Goal: Information Seeking & Learning: Learn about a topic

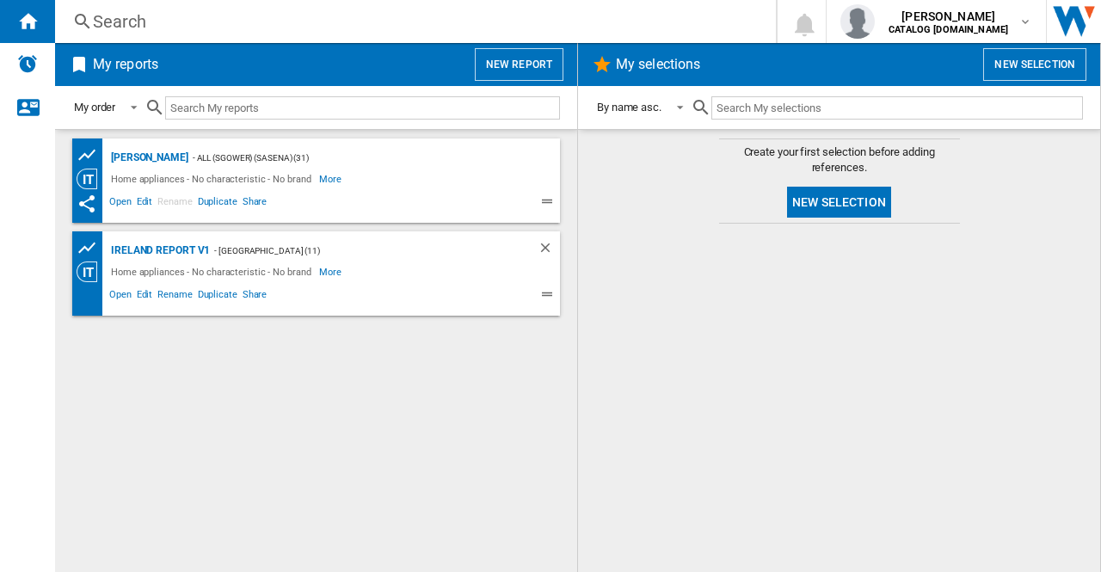
click at [129, 20] on div "Search" at bounding box center [412, 21] width 638 height 24
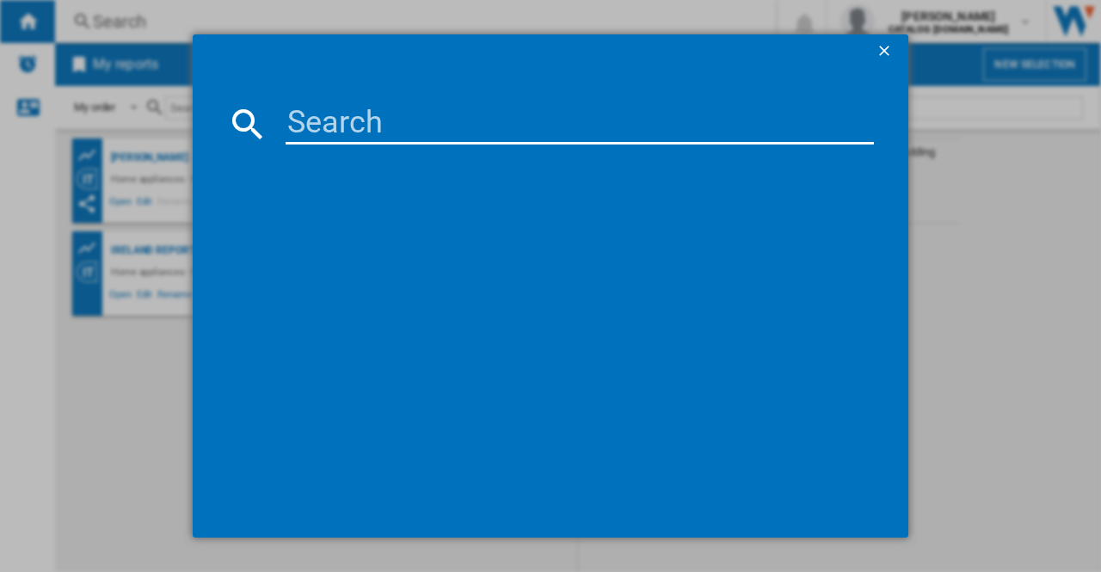
click at [325, 130] on input at bounding box center [580, 123] width 588 height 41
type input "cng4582"
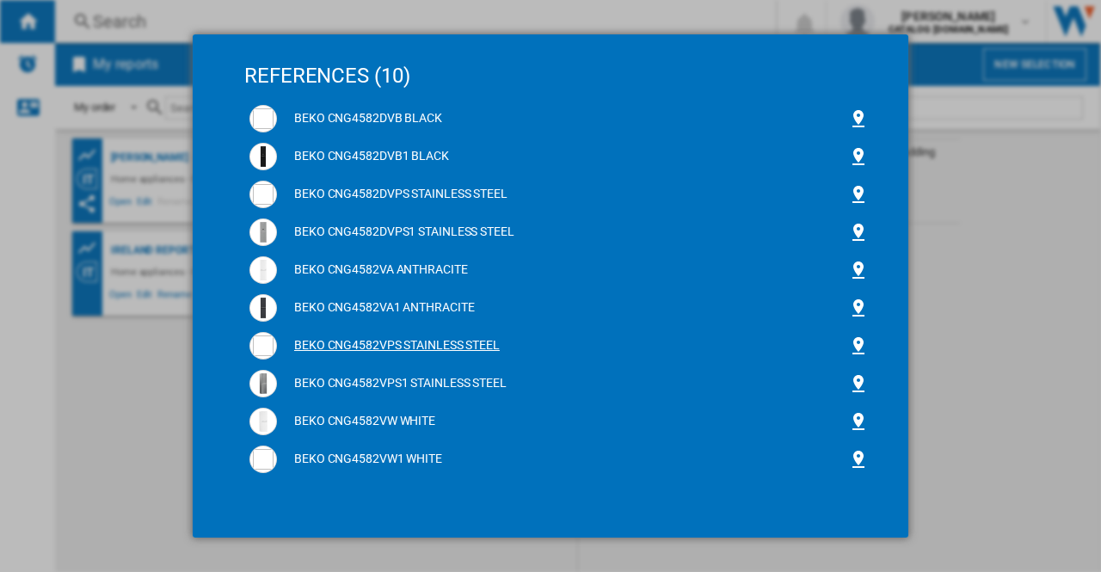
scroll to position [129, 0]
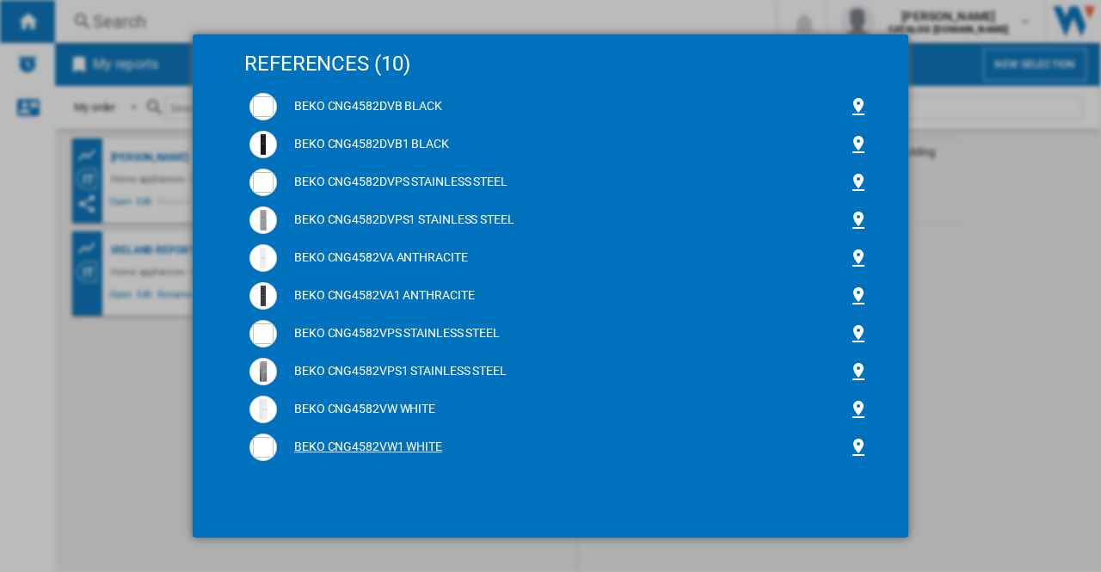
click at [368, 446] on div "BEKO CNG4582VW1 WHITE" at bounding box center [562, 447] width 571 height 17
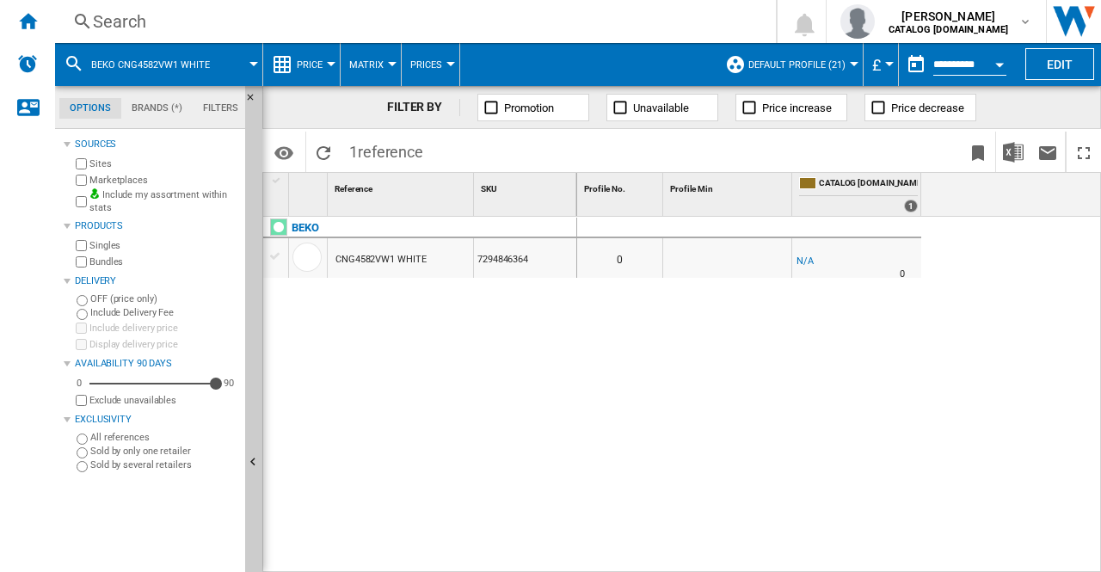
click at [119, 27] on div "Search" at bounding box center [412, 21] width 638 height 24
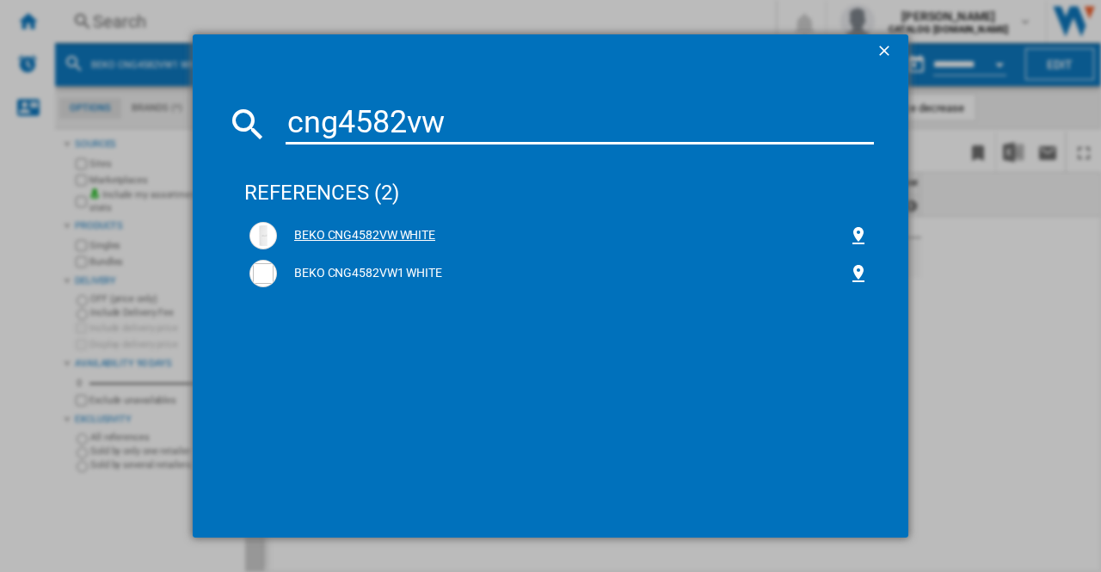
type input "cng4582vw"
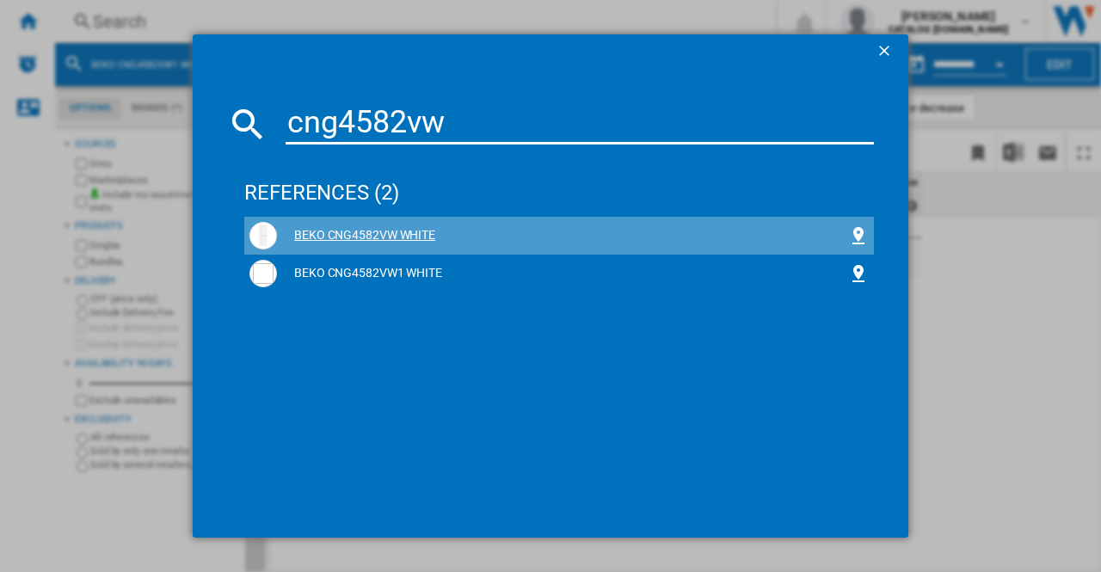
click at [359, 231] on div "BEKO CNG4582VW WHITE" at bounding box center [562, 235] width 571 height 17
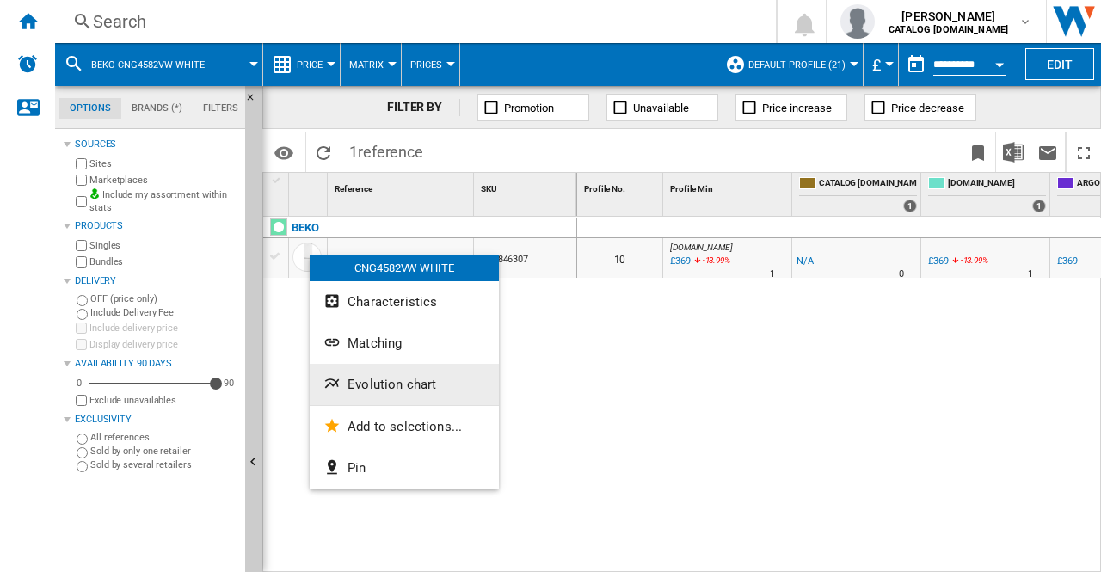
click at [413, 386] on span "Evolution chart" at bounding box center [391, 384] width 89 height 15
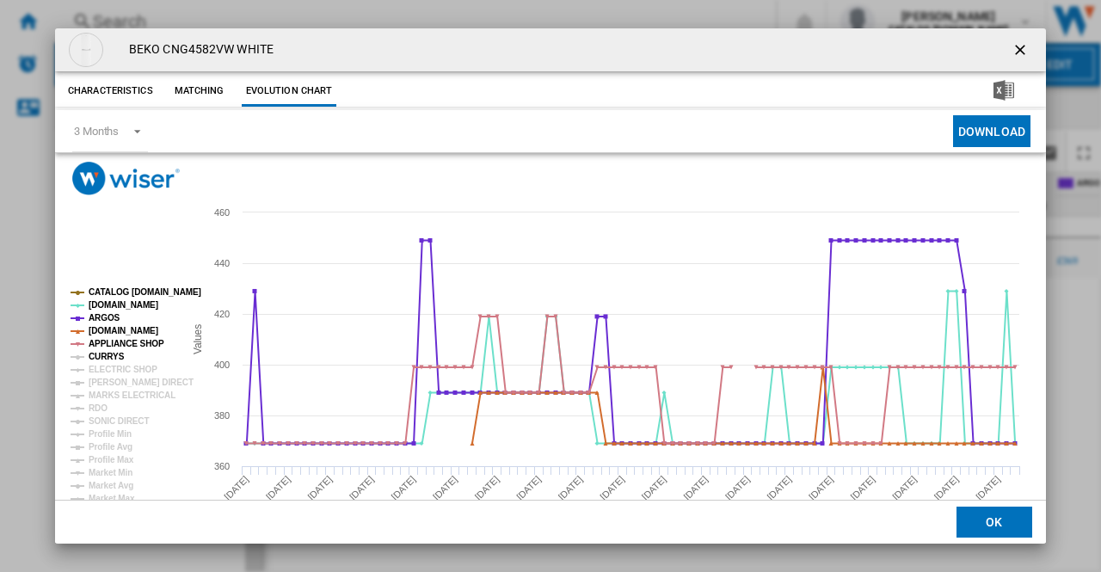
click at [105, 353] on tspan "CURRYS" at bounding box center [107, 356] width 36 height 9
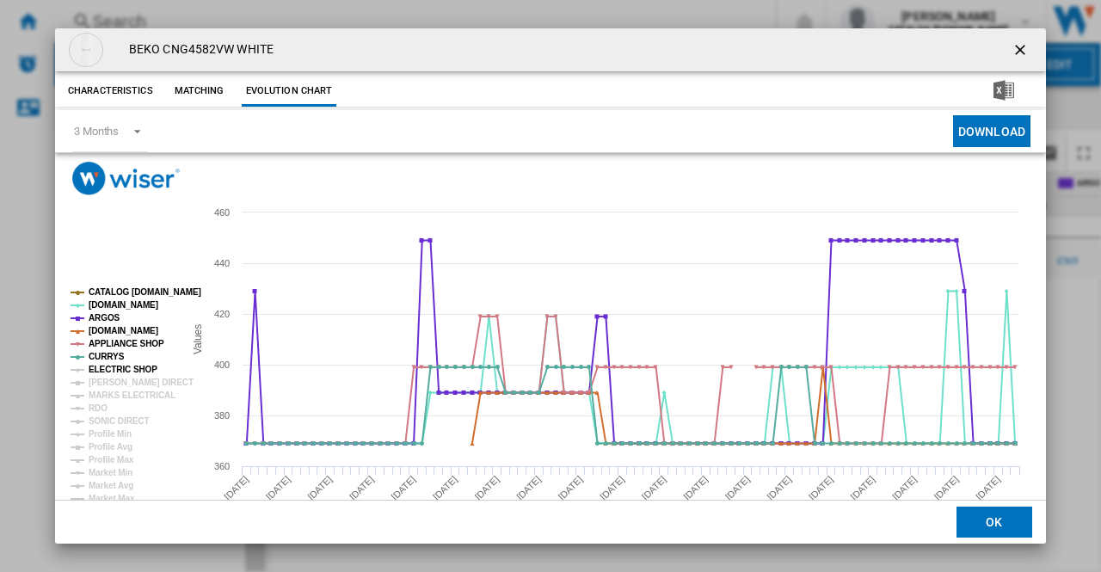
click at [110, 369] on tspan "ELECTRIC SHOP" at bounding box center [123, 369] width 69 height 9
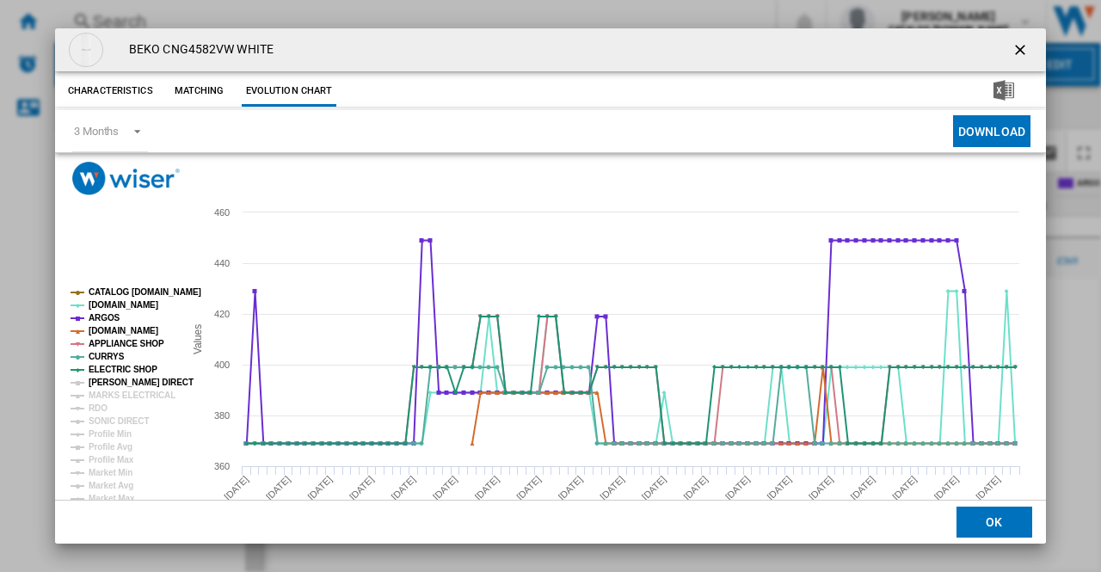
click at [114, 378] on tspan "[PERSON_NAME] DIRECT" at bounding box center [141, 382] width 105 height 9
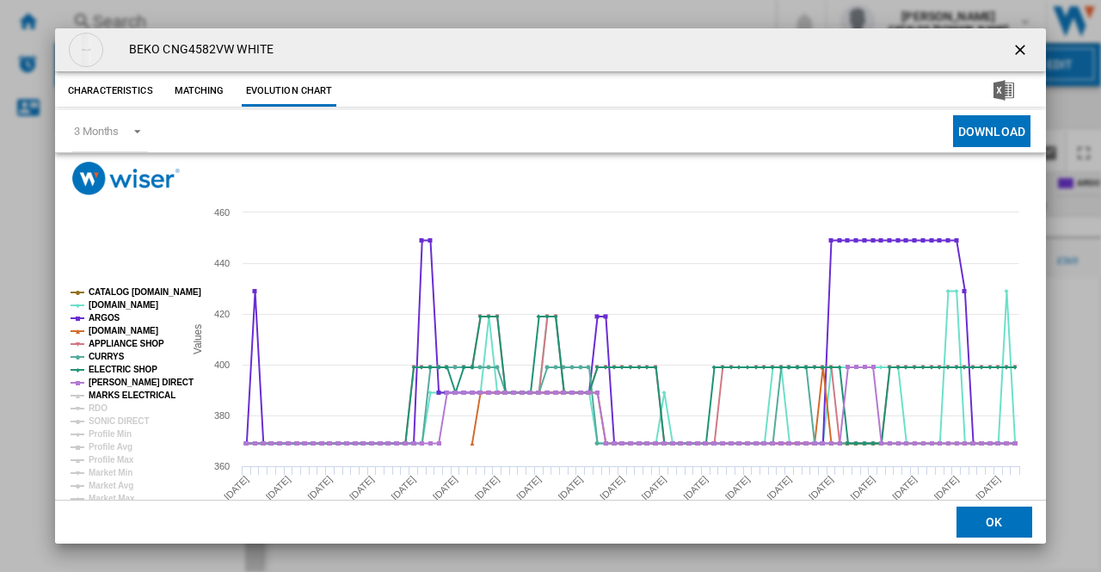
click at [118, 400] on tspan "MARKS ELECTRICAL" at bounding box center [132, 394] width 87 height 9
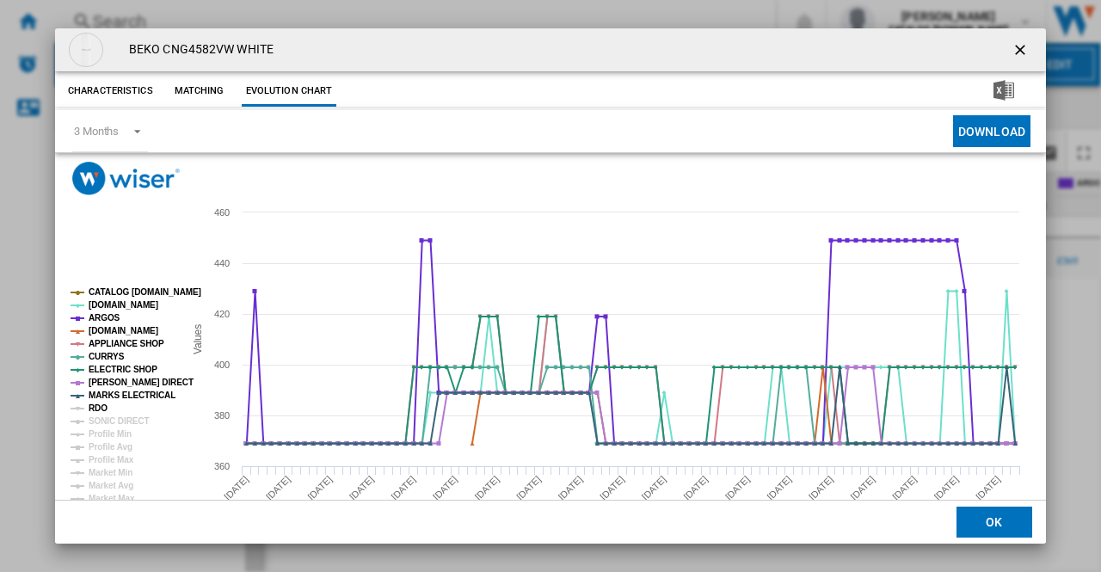
click at [97, 407] on tspan "RDO" at bounding box center [98, 407] width 19 height 9
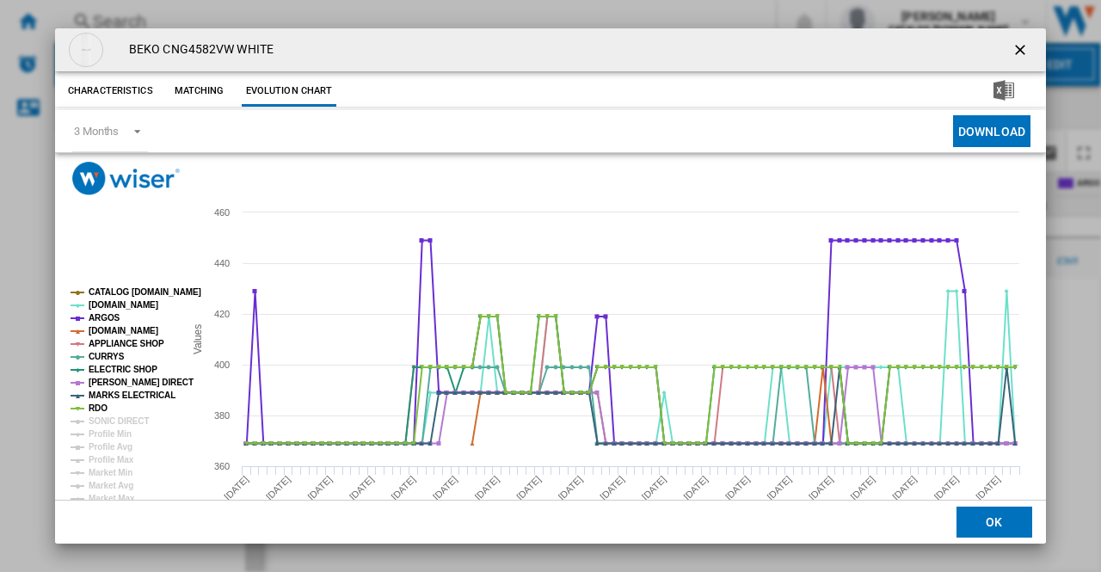
click at [120, 419] on tspan "SONIC DIRECT" at bounding box center [119, 420] width 60 height 9
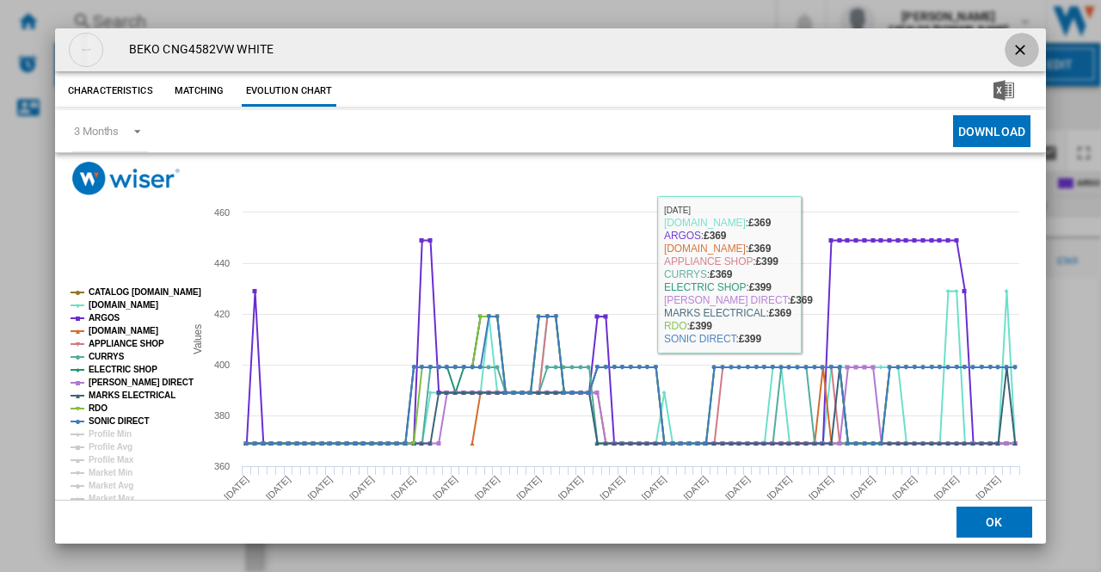
click at [1015, 49] on ng-md-icon "getI18NText('BUTTONS.CLOSE_DIALOG')" at bounding box center [1021, 51] width 21 height 21
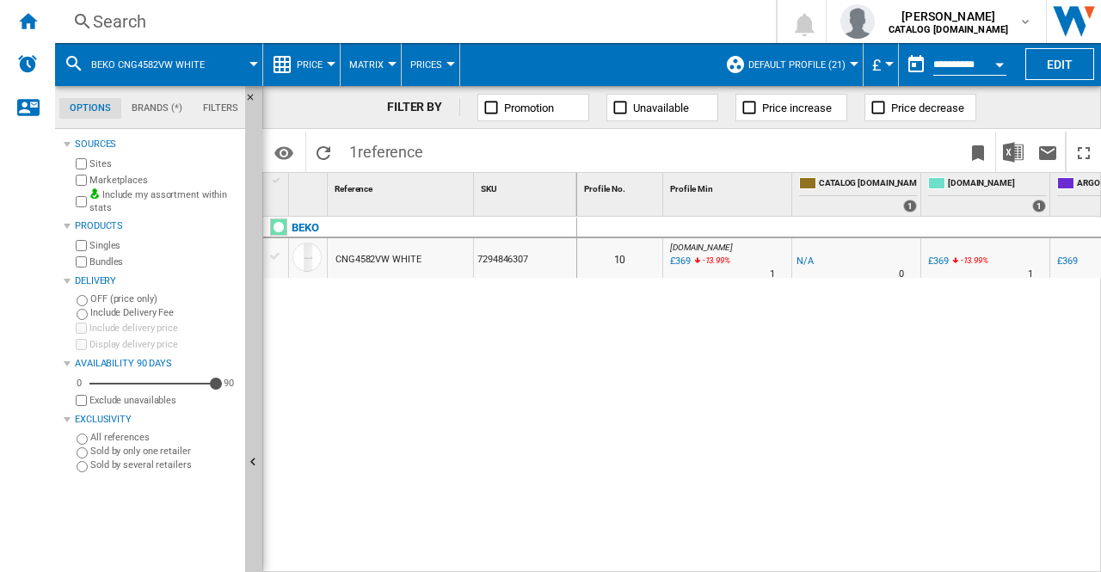
click at [124, 27] on div "Search" at bounding box center [412, 21] width 638 height 24
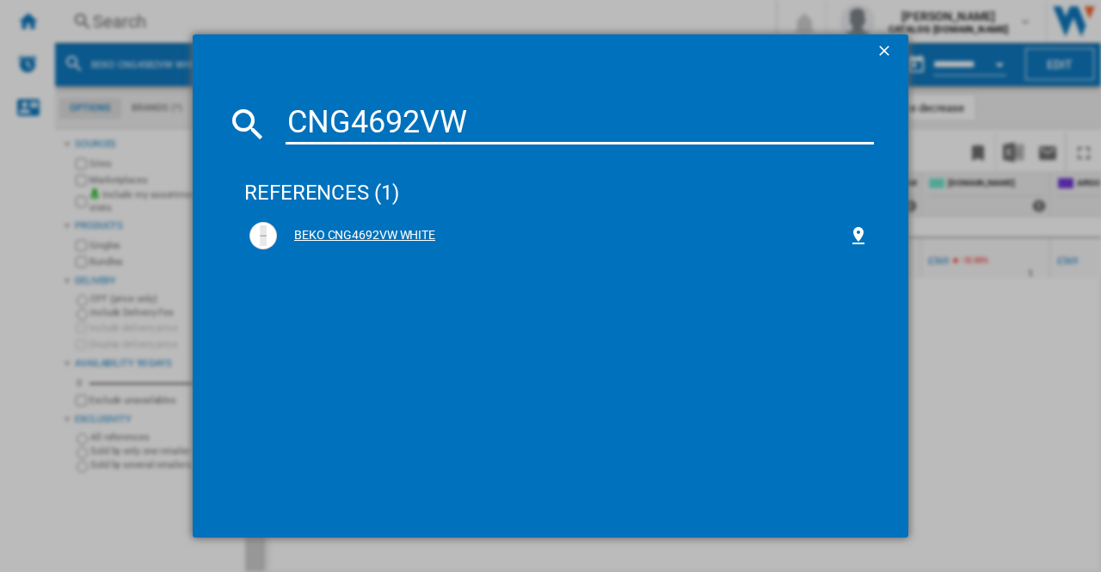
type input "CNG4692VW"
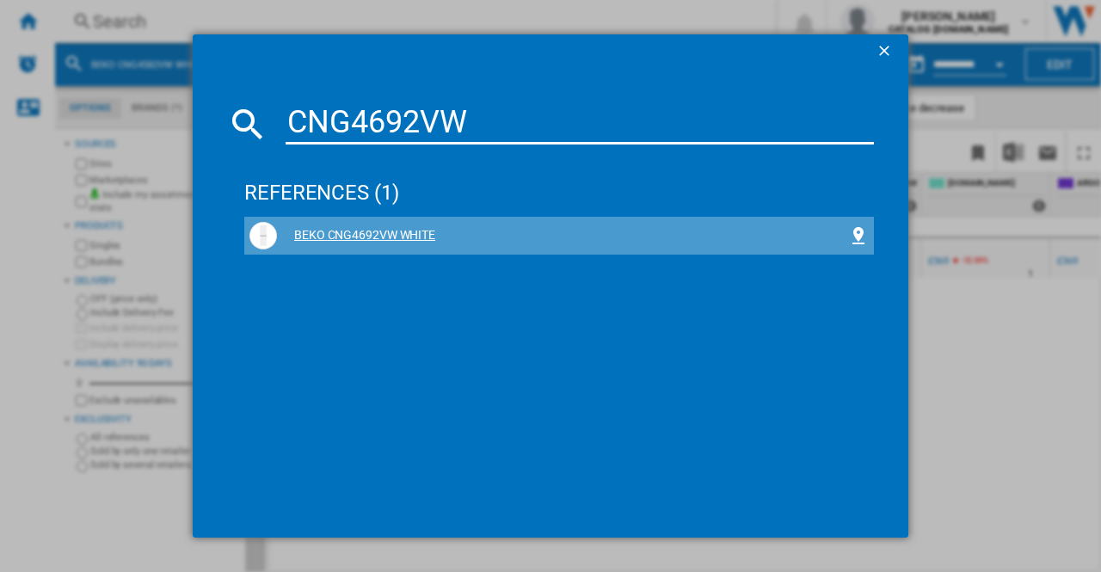
click at [341, 236] on div "BEKO CNG4692VW WHITE" at bounding box center [562, 235] width 571 height 17
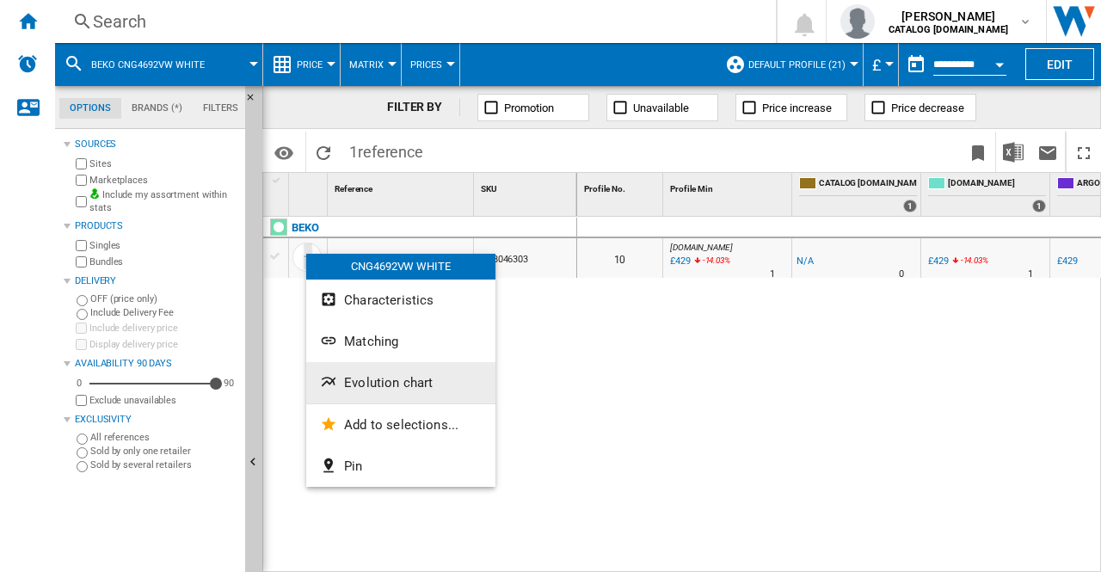
click at [396, 385] on span "Evolution chart" at bounding box center [388, 382] width 89 height 15
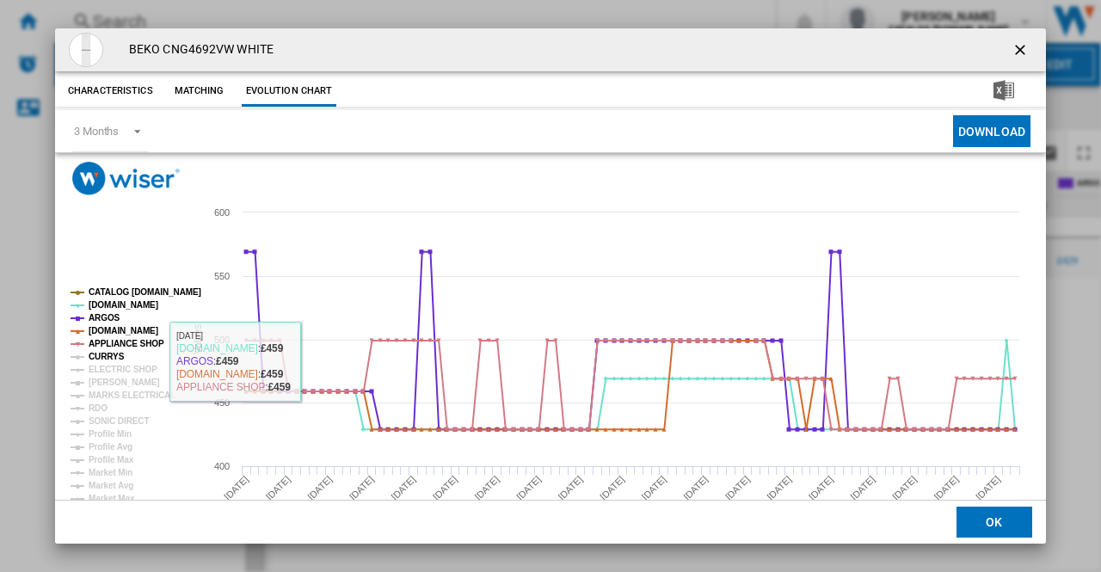
click at [110, 359] on tspan "CURRYS" at bounding box center [107, 356] width 36 height 9
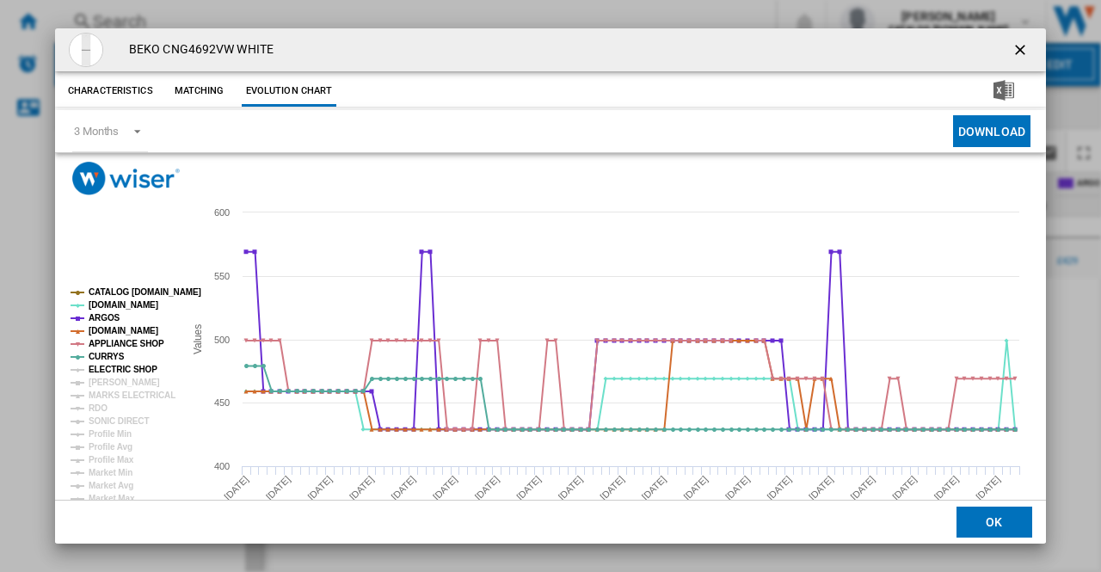
click at [115, 371] on tspan "ELECTRIC SHOP" at bounding box center [123, 369] width 69 height 9
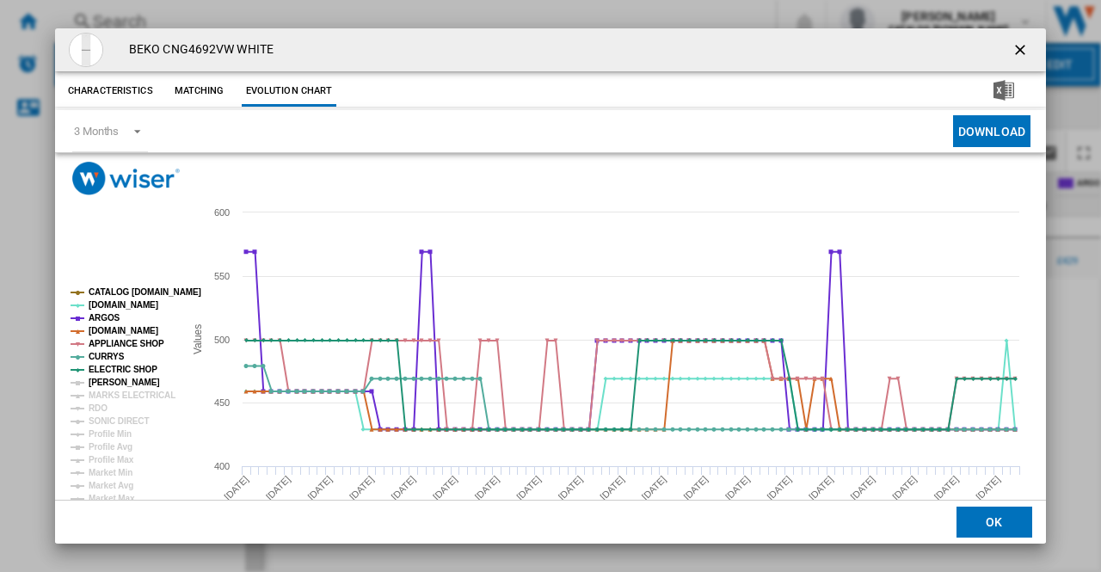
click at [113, 381] on tspan "[PERSON_NAME]" at bounding box center [124, 382] width 71 height 9
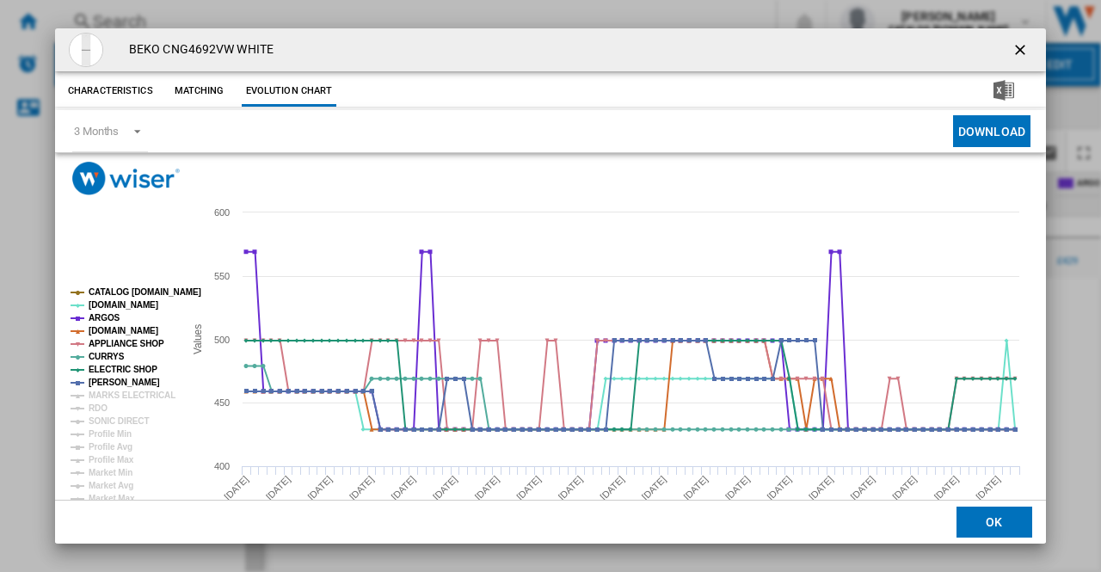
click at [114, 393] on tspan "MARKS ELECTRICAL" at bounding box center [132, 394] width 87 height 9
click at [100, 408] on tspan "RDO" at bounding box center [98, 407] width 19 height 9
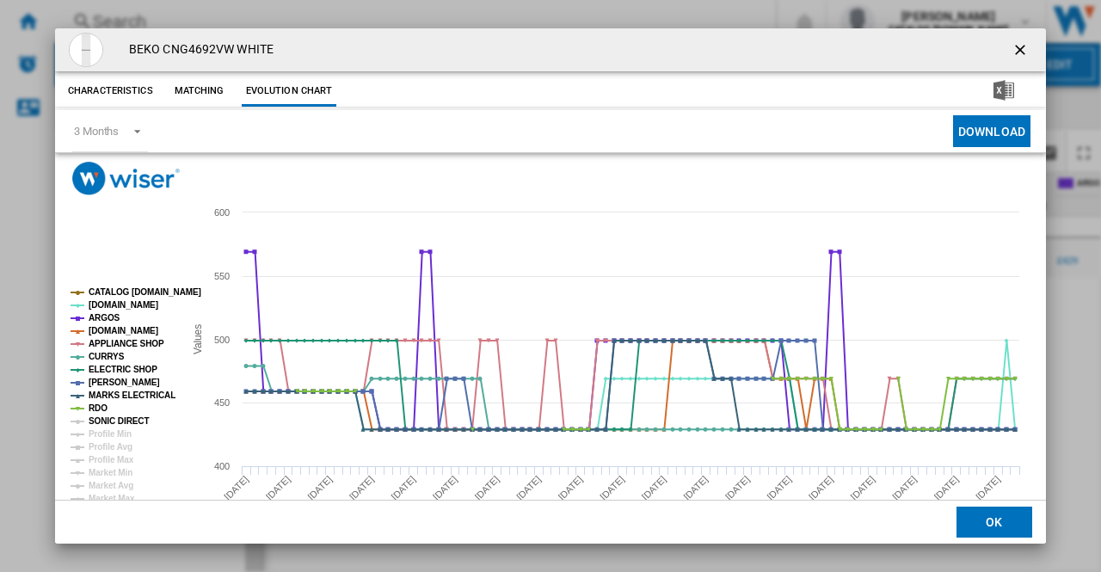
click at [111, 420] on tspan "SONIC DIRECT" at bounding box center [119, 420] width 60 height 9
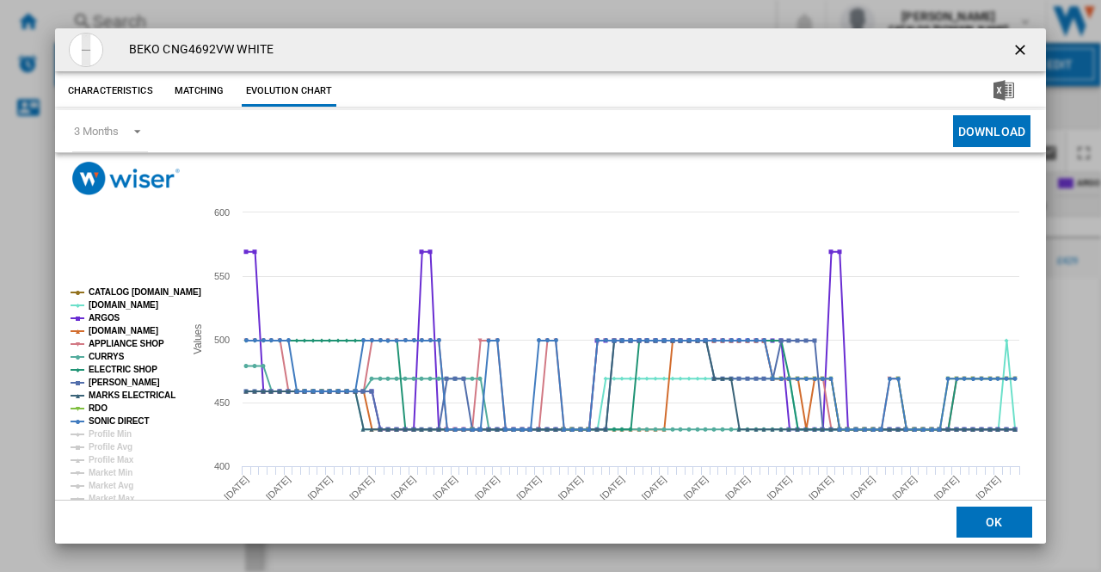
click at [1011, 48] on ng-md-icon "getI18NText('BUTTONS.CLOSE_DIALOG')" at bounding box center [1021, 51] width 21 height 21
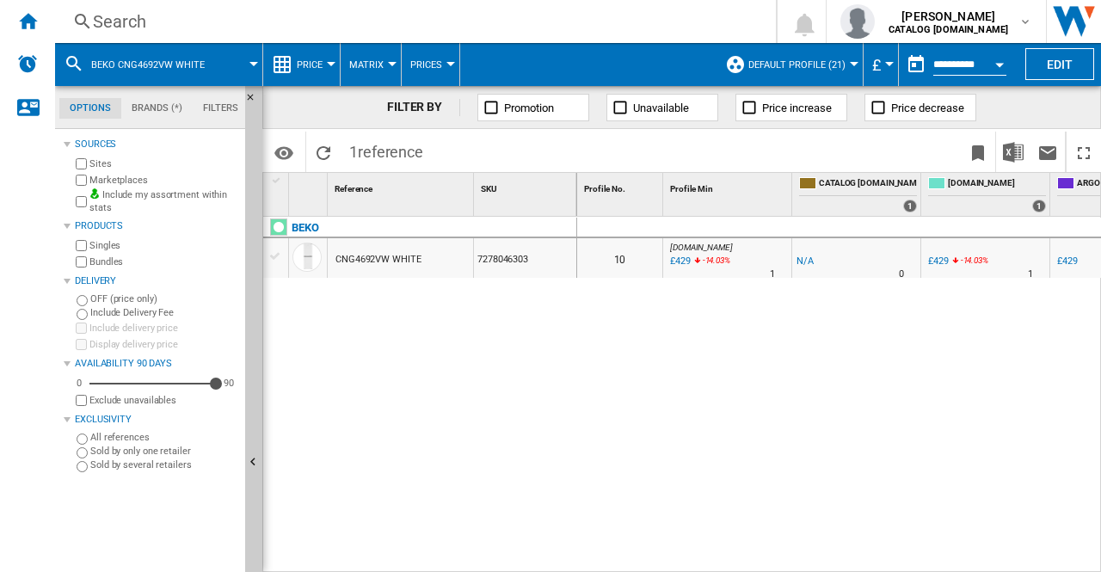
click at [112, 24] on div "Search" at bounding box center [412, 21] width 638 height 24
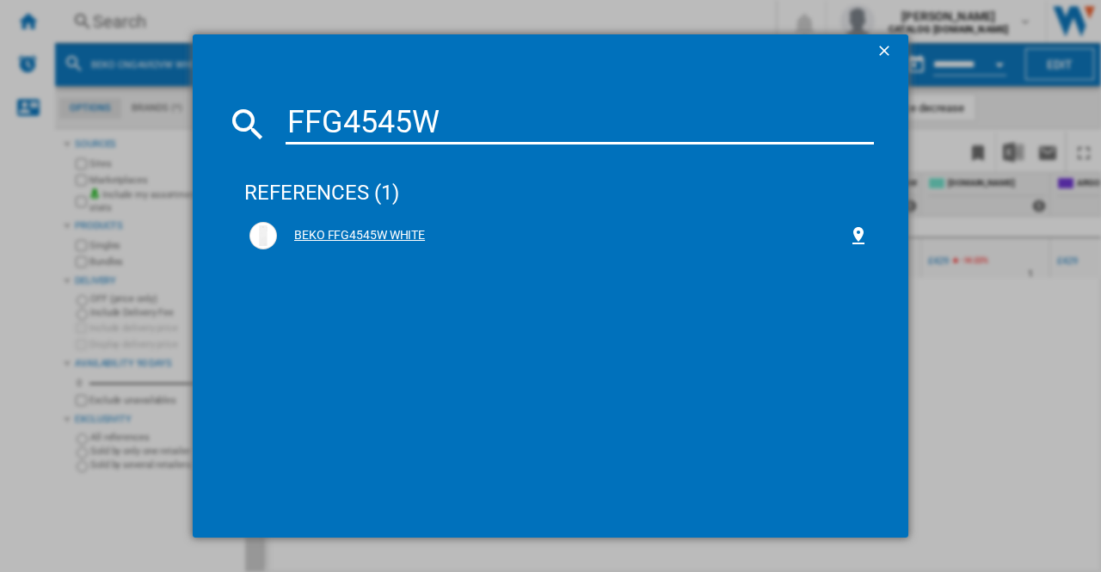
type input "FFG4545W"
click at [380, 235] on div "BEKO FFG4545W WHITE" at bounding box center [562, 235] width 571 height 17
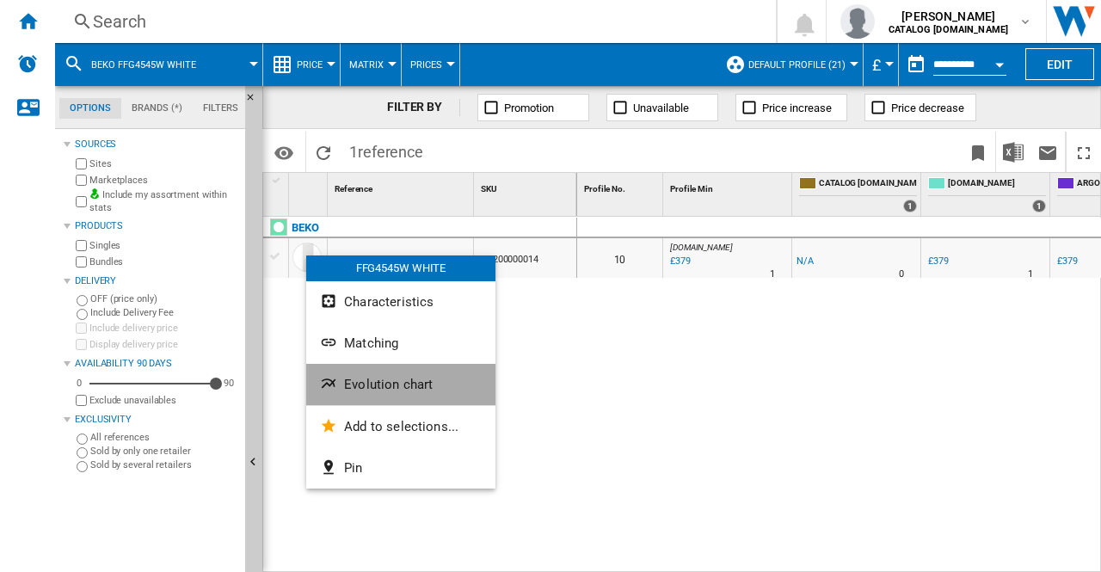
click at [392, 385] on span "Evolution chart" at bounding box center [388, 384] width 89 height 15
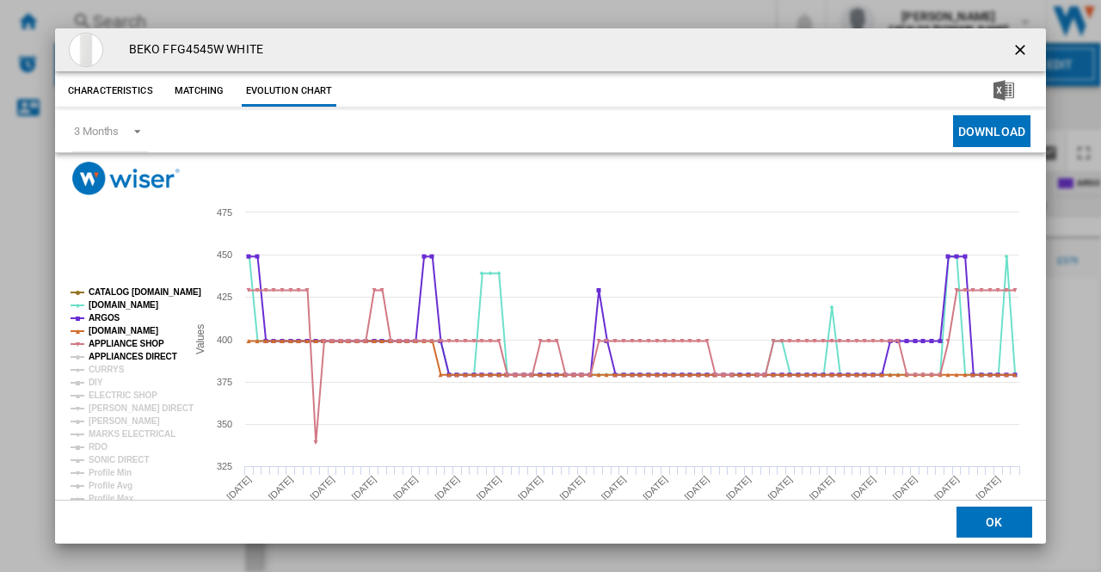
click at [128, 355] on tspan "APPLIANCES DIRECT" at bounding box center [133, 356] width 89 height 9
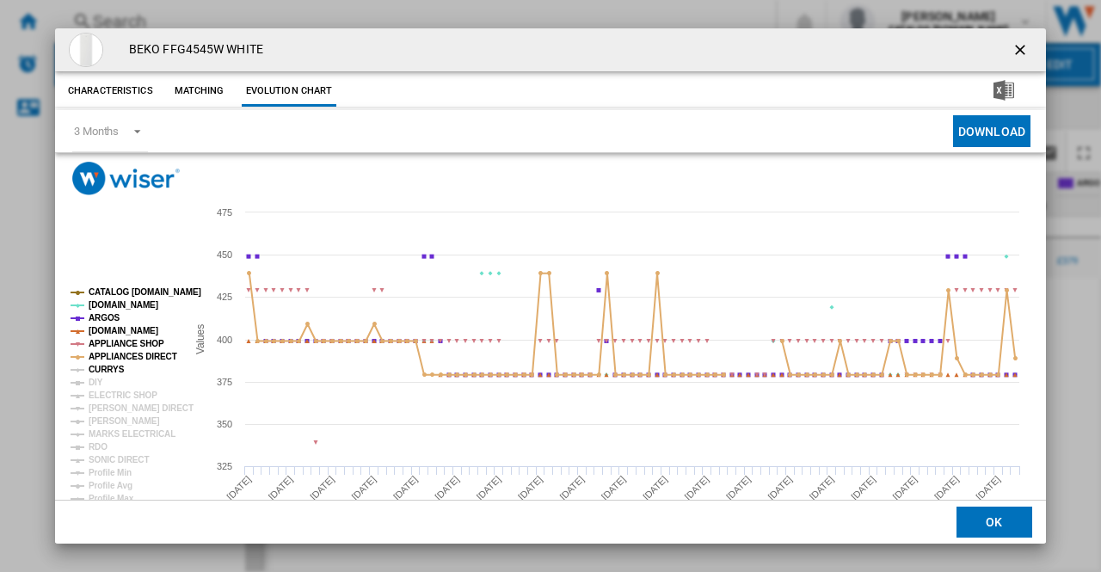
click at [117, 374] on tspan "CURRYS" at bounding box center [107, 369] width 36 height 9
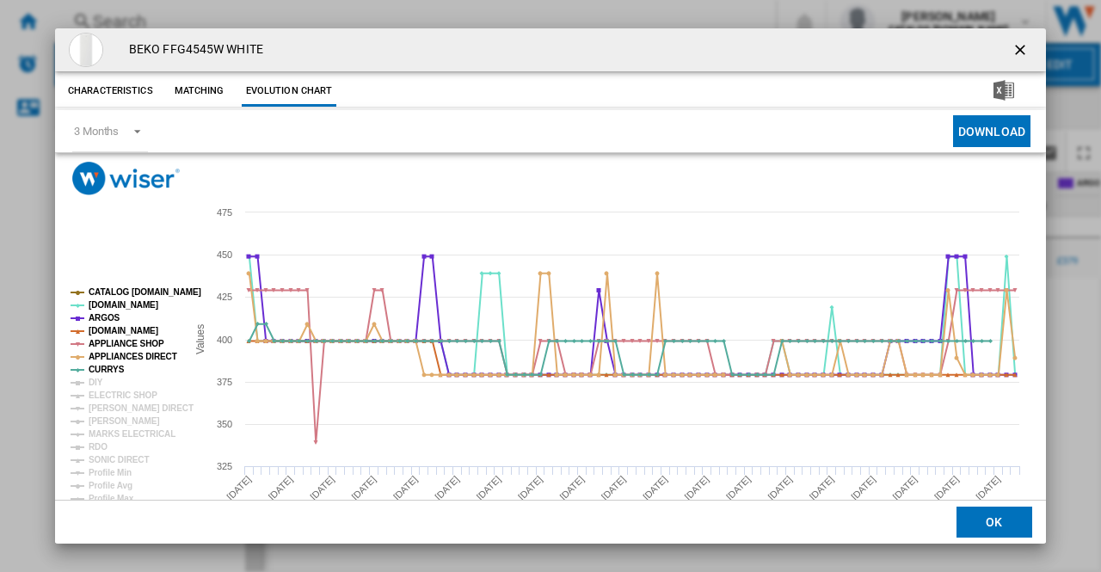
click at [105, 381] on rect "Product popup" at bounding box center [121, 401] width 115 height 241
click at [97, 383] on tspan "DIY" at bounding box center [96, 382] width 15 height 9
click at [103, 393] on tspan "ELECTRIC SHOP" at bounding box center [123, 394] width 69 height 9
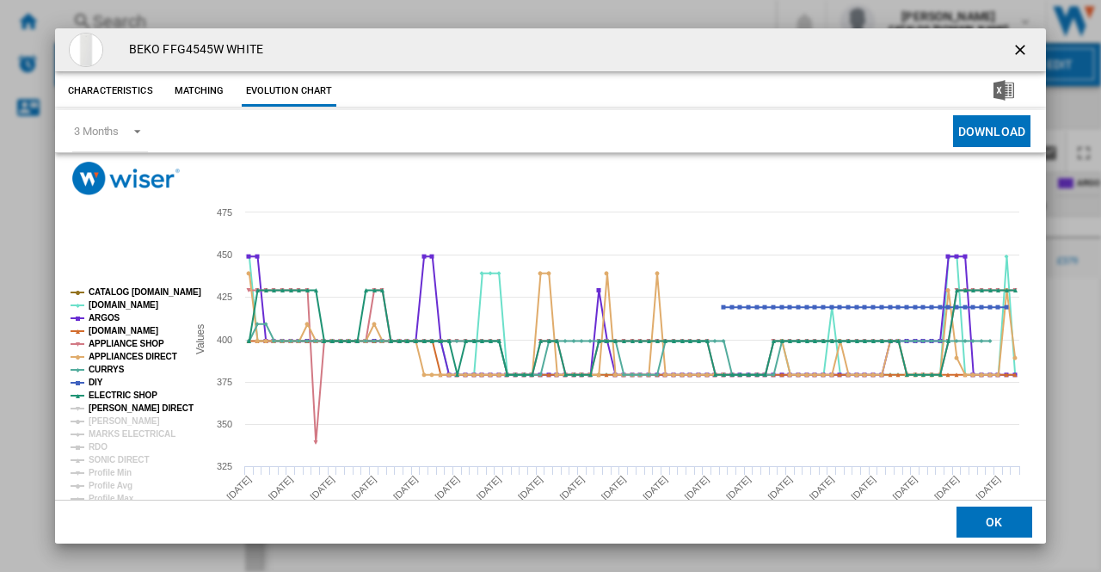
click at [106, 408] on tspan "[PERSON_NAME] DIRECT" at bounding box center [141, 407] width 105 height 9
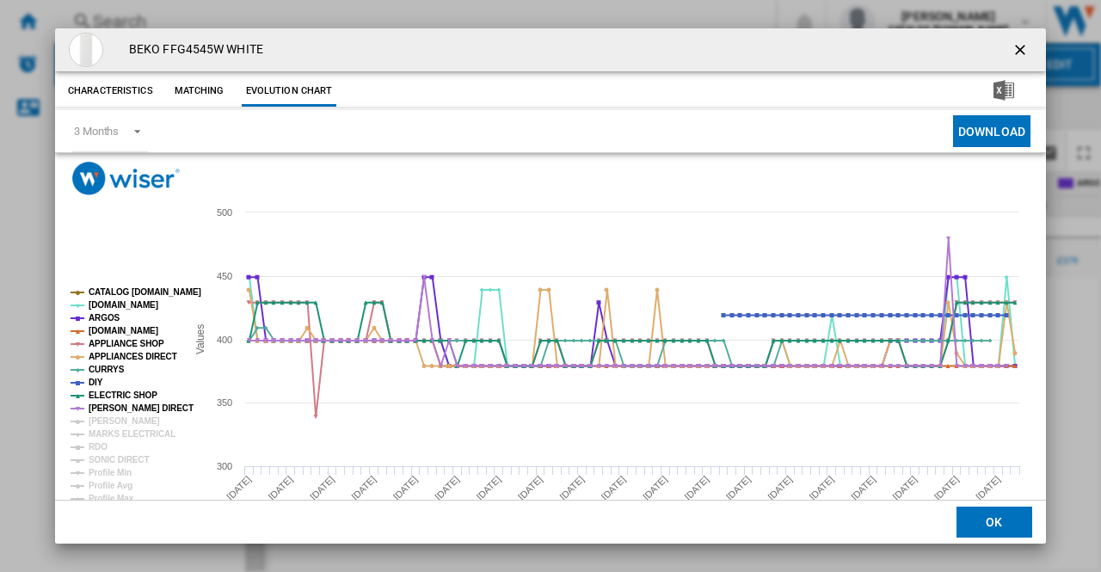
drag, startPoint x: 111, startPoint y: 415, endPoint x: 114, endPoint y: 424, distance: 9.8
click at [112, 416] on tspan "[PERSON_NAME]" at bounding box center [124, 420] width 71 height 9
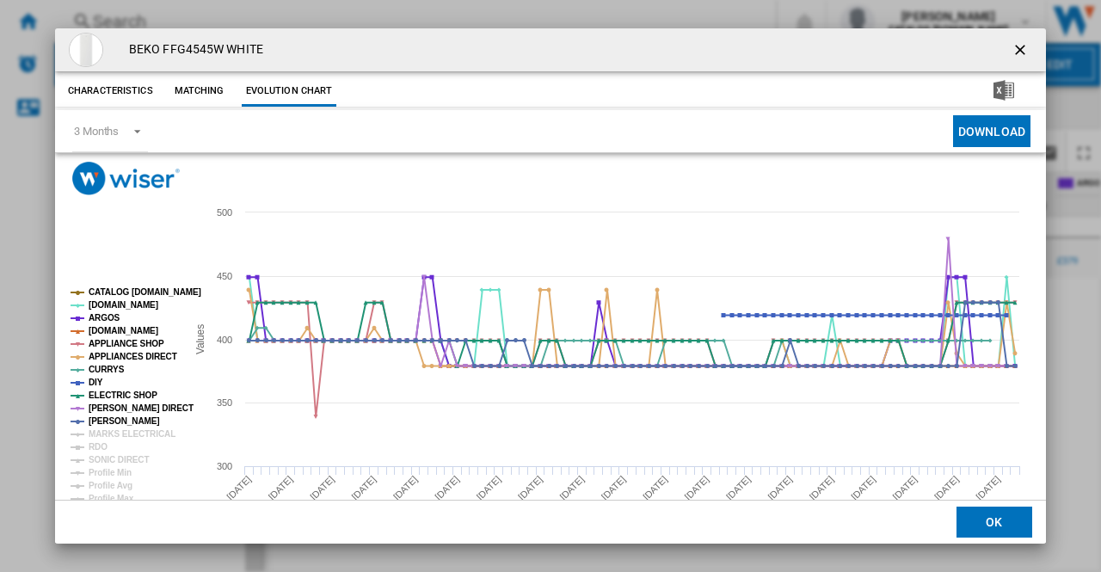
click at [115, 431] on tspan "MARKS ELECTRICAL" at bounding box center [132, 433] width 87 height 9
click at [101, 446] on tspan "RDO" at bounding box center [98, 446] width 19 height 9
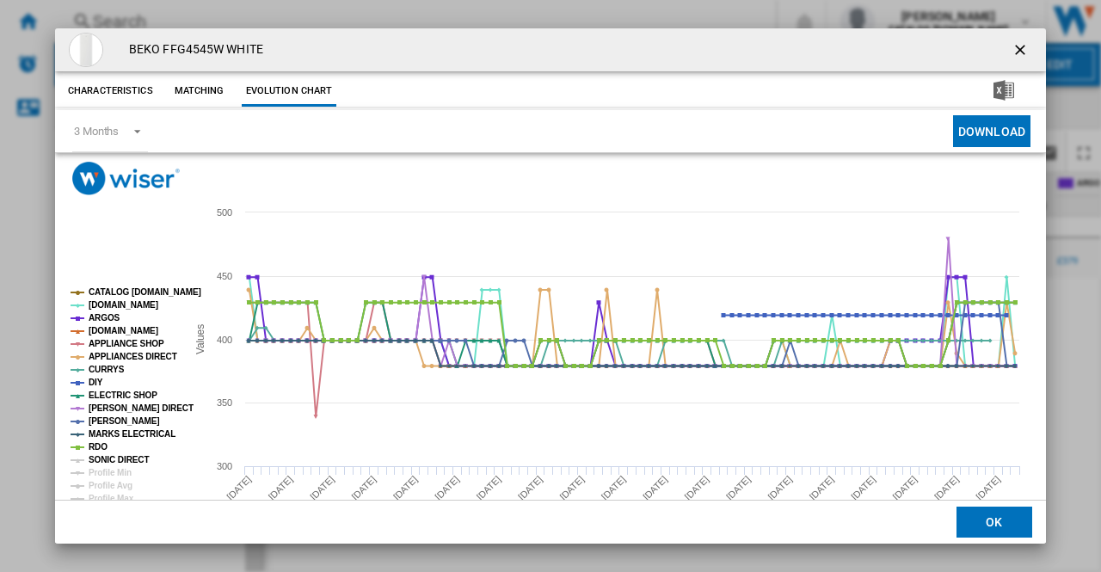
click at [118, 457] on tspan "SONIC DIRECT" at bounding box center [119, 459] width 60 height 9
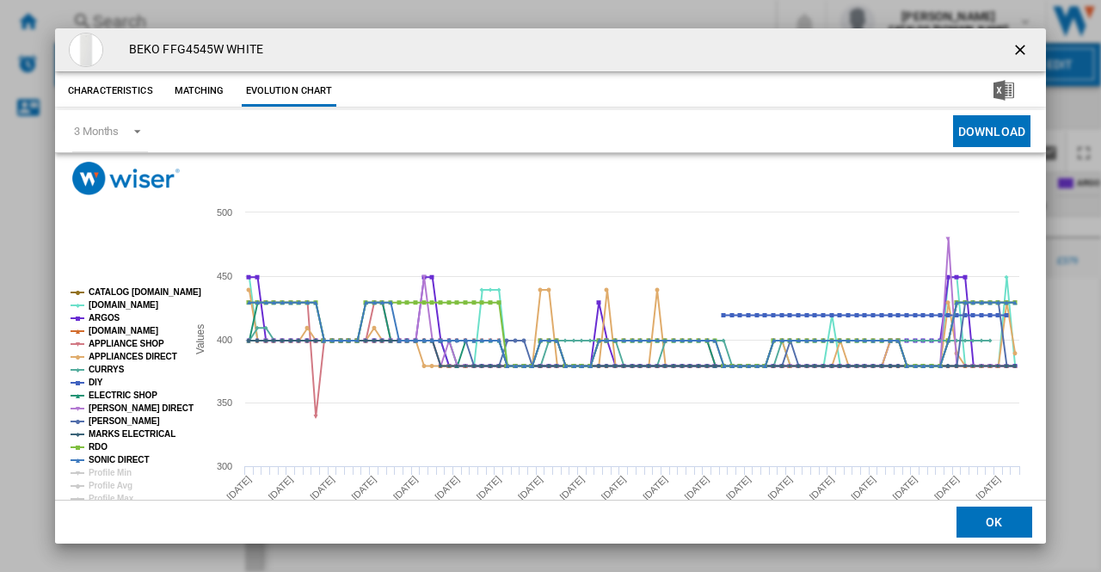
click at [1011, 48] on ng-md-icon "getI18NText('BUTTONS.CLOSE_DIALOG')" at bounding box center [1021, 51] width 21 height 21
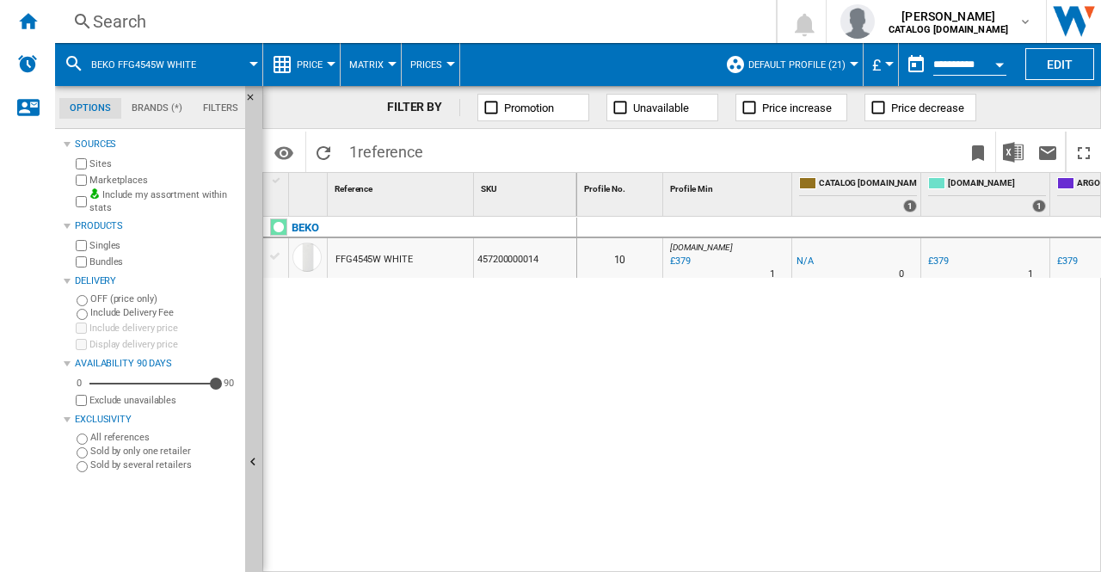
click at [118, 18] on div "Search" at bounding box center [412, 21] width 638 height 24
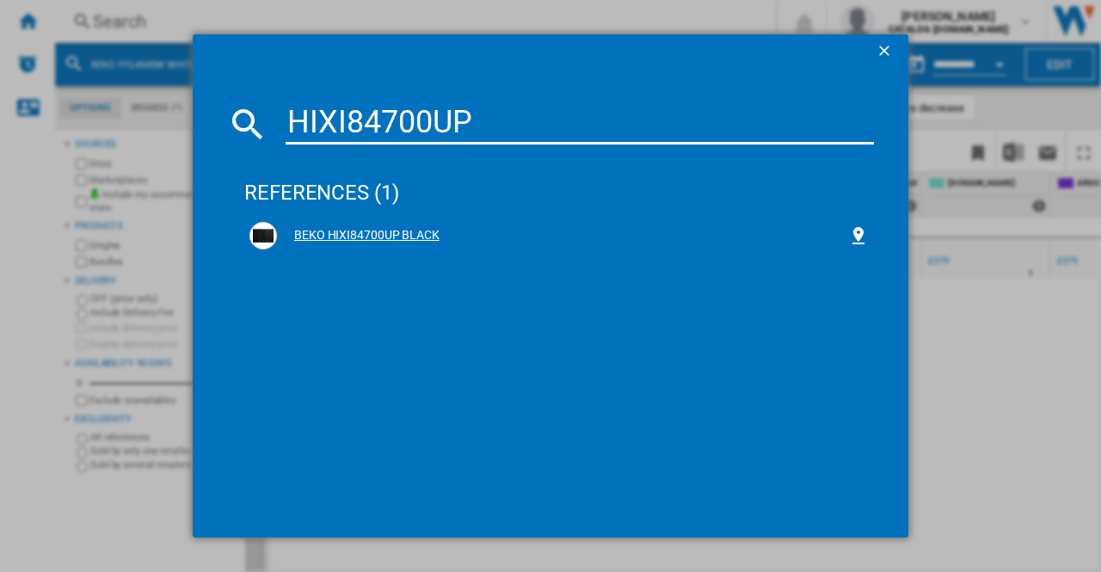
type input "HIXI84700UP"
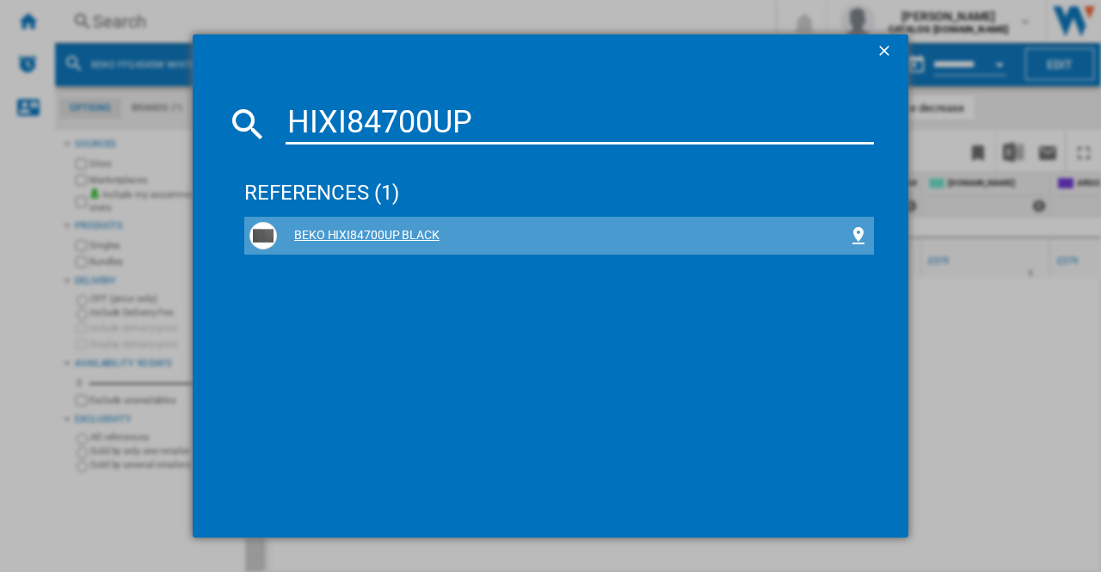
click at [355, 235] on div "BEKO HIXI84700UP BLACK" at bounding box center [562, 235] width 571 height 17
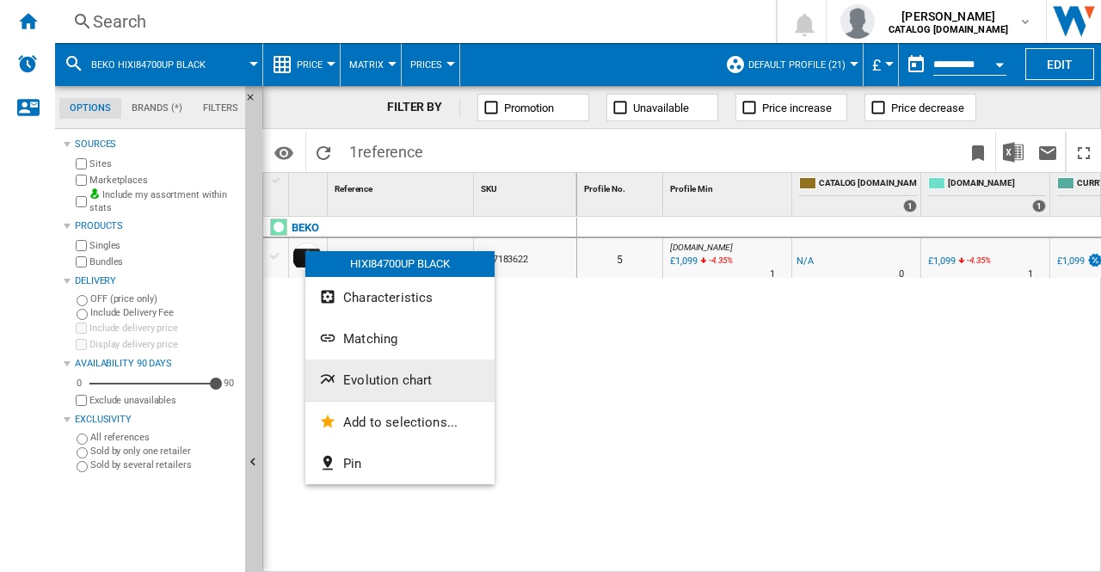
click at [397, 381] on span "Evolution chart" at bounding box center [387, 379] width 89 height 15
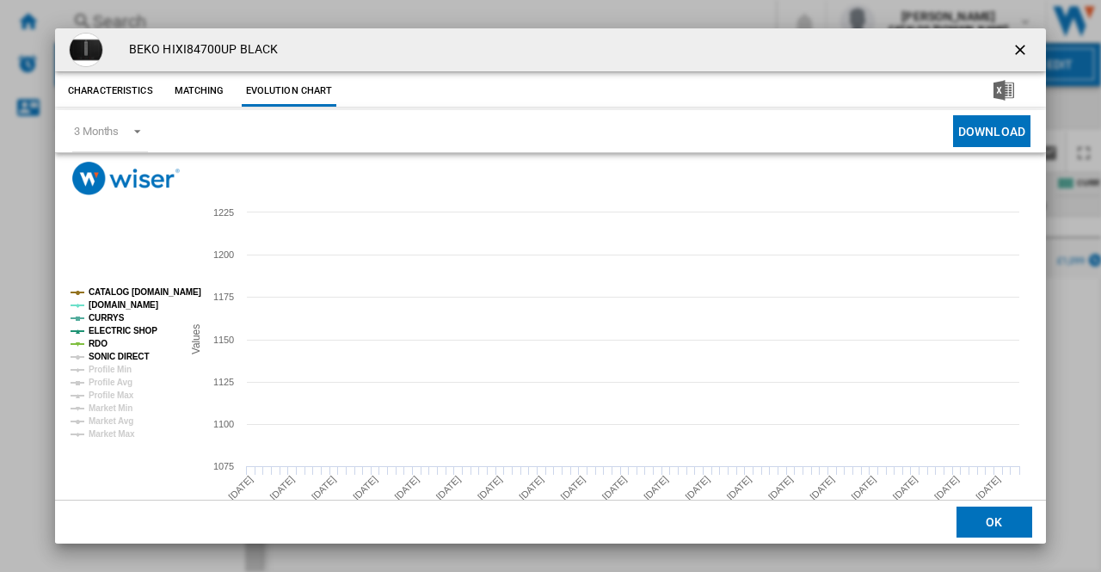
click at [126, 358] on tspan "SONIC DIRECT" at bounding box center [119, 356] width 60 height 9
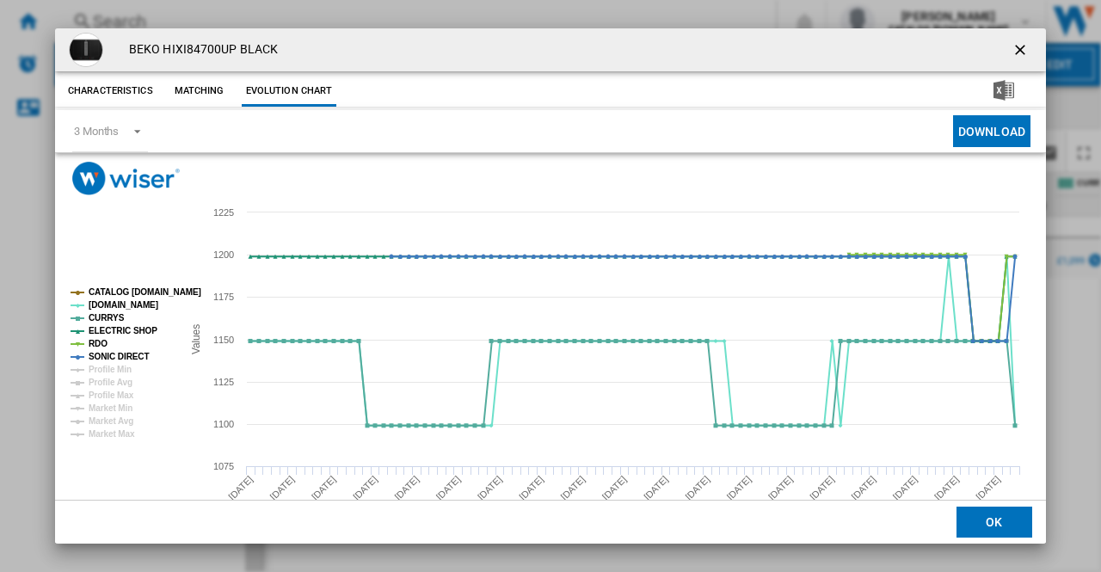
click at [1011, 49] on ng-md-icon "getI18NText('BUTTONS.CLOSE_DIALOG')" at bounding box center [1021, 51] width 21 height 21
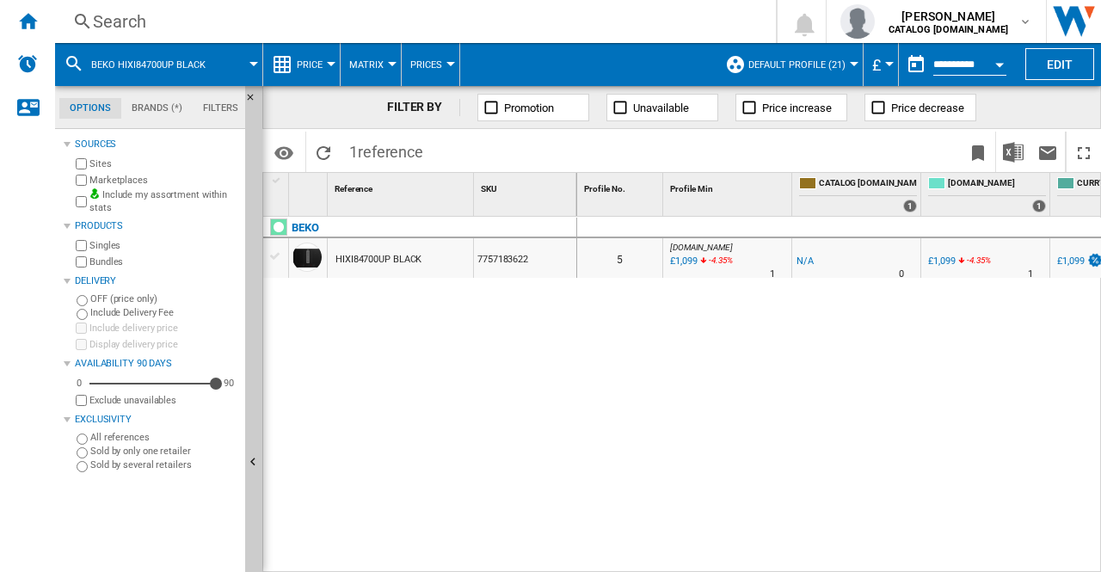
click at [119, 27] on div "Search" at bounding box center [412, 21] width 638 height 24
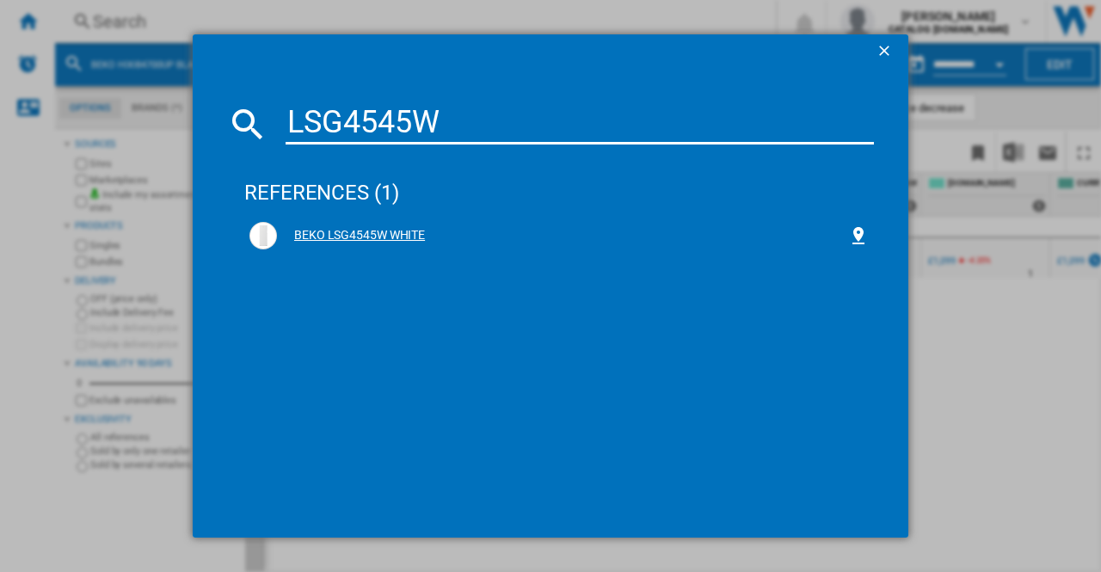
type input "LSG4545W"
click at [374, 233] on div "BEKO LSG4545W WHITE" at bounding box center [562, 235] width 571 height 17
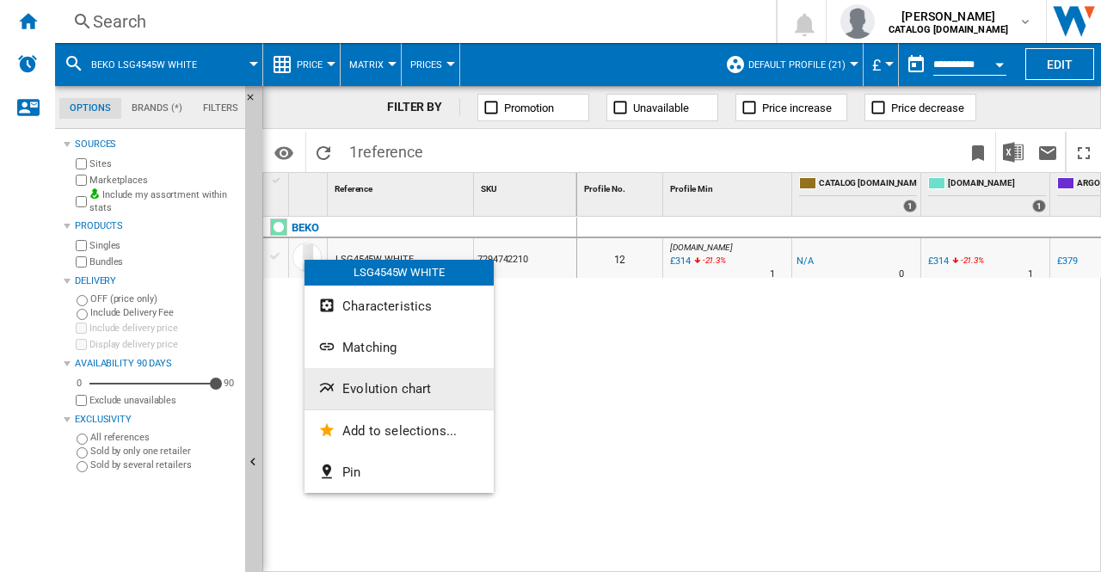
click at [378, 390] on span "Evolution chart" at bounding box center [386, 388] width 89 height 15
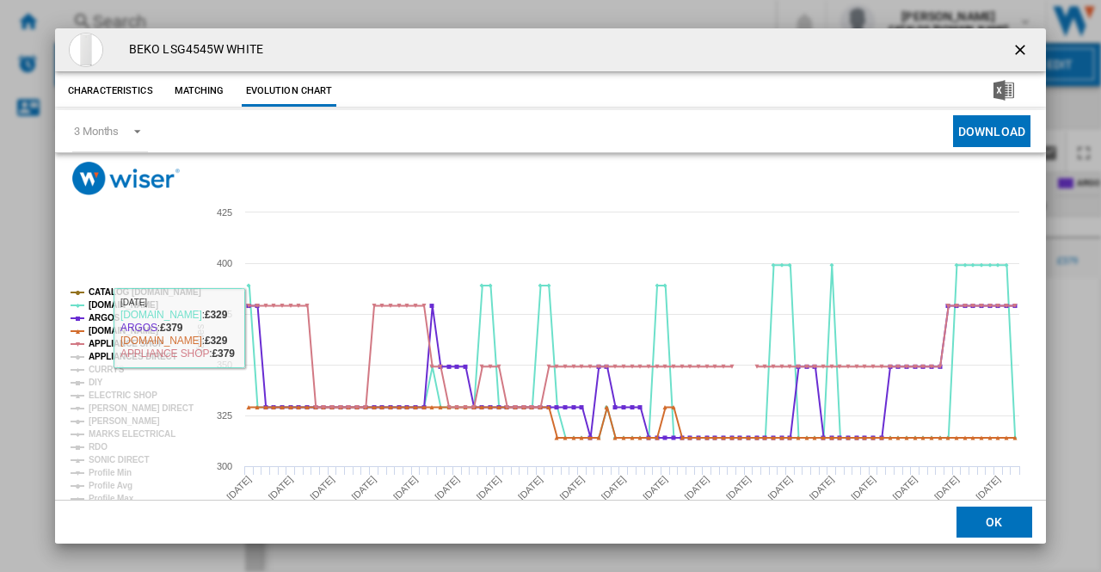
click at [114, 360] on tspan "APPLIANCES DIRECT" at bounding box center [133, 356] width 89 height 9
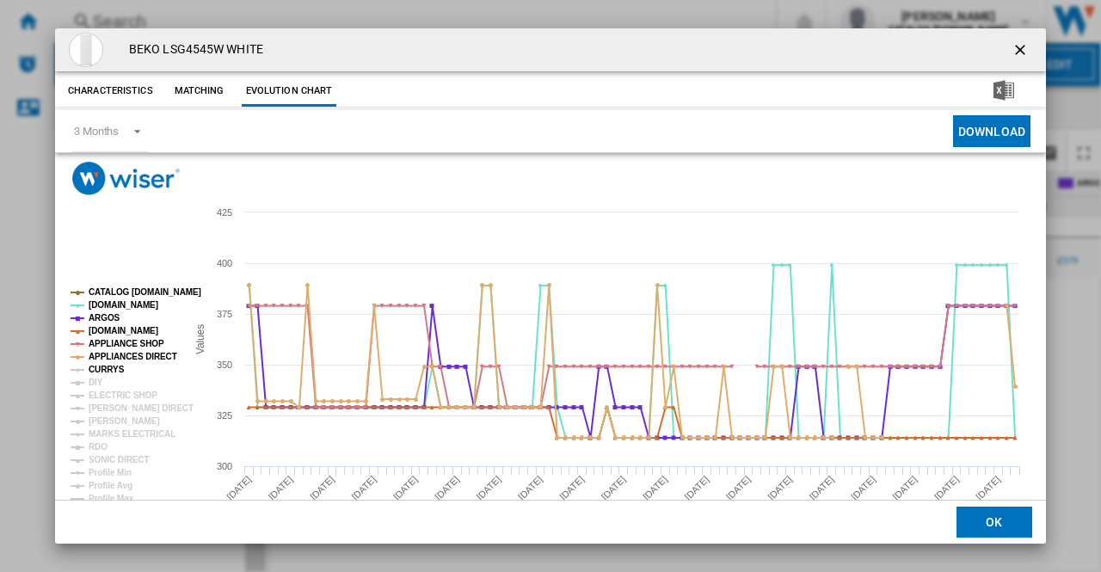
click at [111, 368] on tspan "CURRYS" at bounding box center [107, 369] width 36 height 9
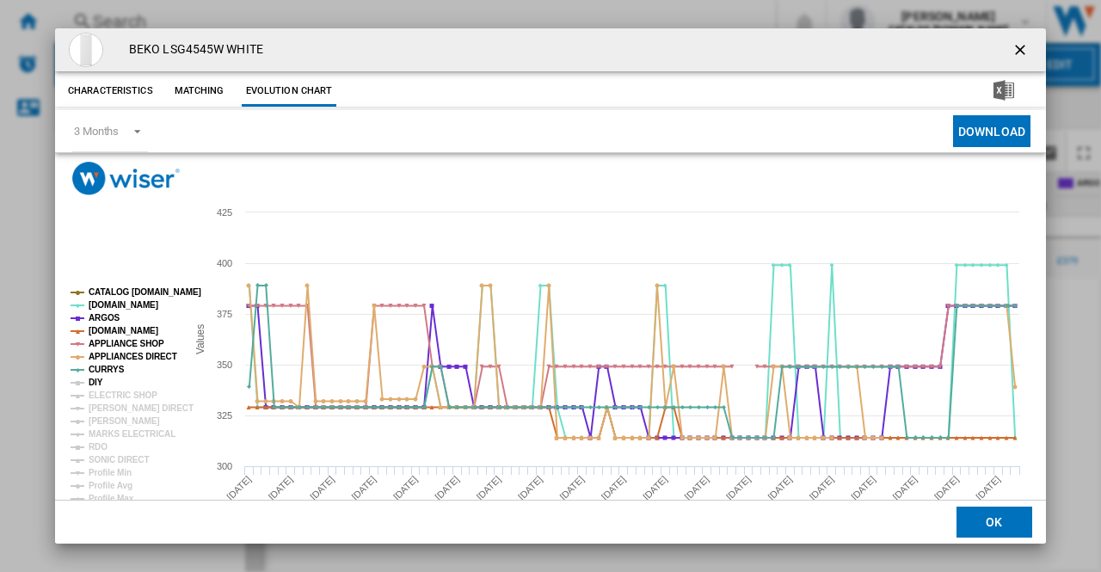
drag, startPoint x: 101, startPoint y: 384, endPoint x: 110, endPoint y: 393, distance: 13.4
click at [100, 384] on tspan "DIY" at bounding box center [96, 382] width 15 height 9
click at [115, 395] on tspan "ELECTRIC SHOP" at bounding box center [123, 394] width 69 height 9
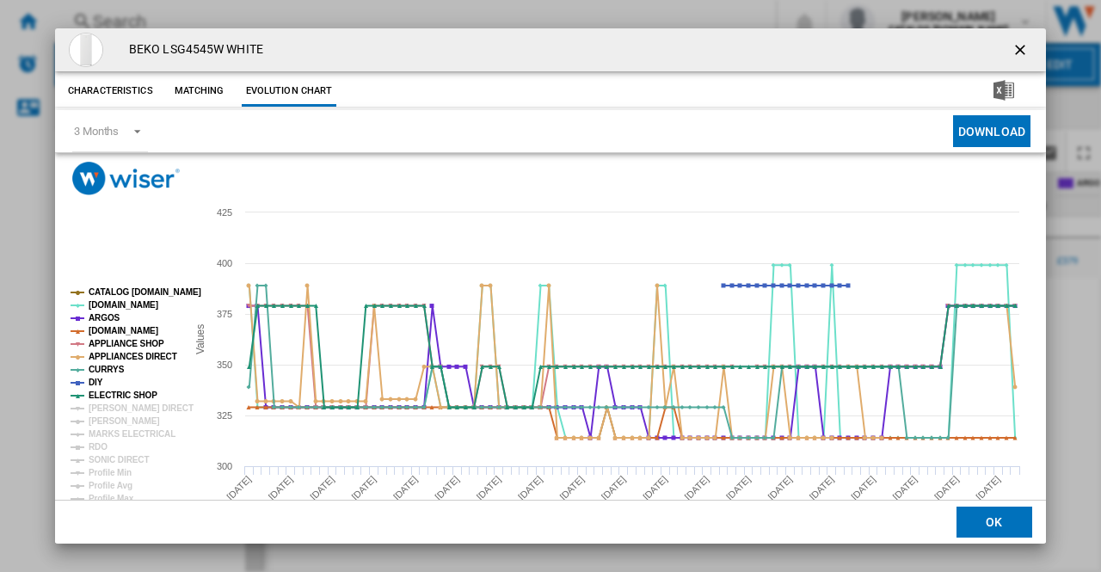
click at [120, 407] on tspan "[PERSON_NAME] DIRECT" at bounding box center [141, 407] width 105 height 9
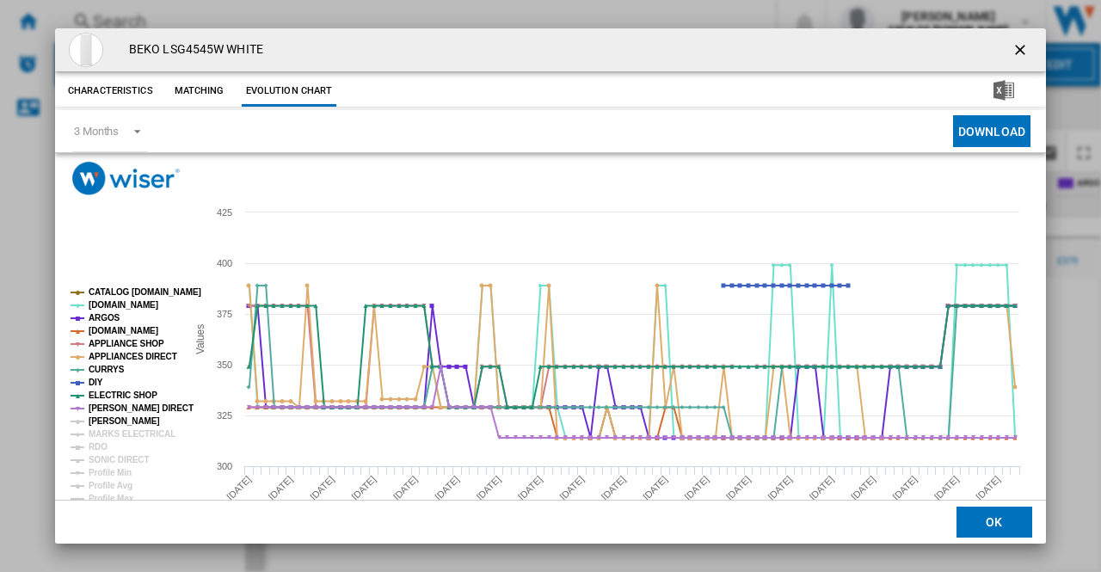
click at [120, 426] on tspan "[PERSON_NAME]" at bounding box center [124, 420] width 71 height 9
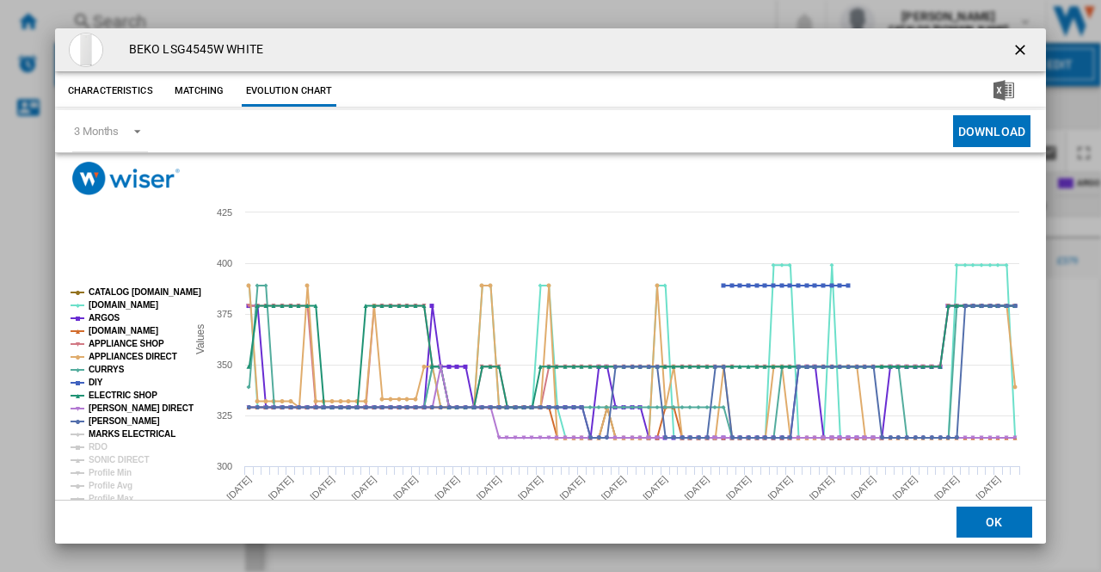
drag, startPoint x: 121, startPoint y: 433, endPoint x: 102, endPoint y: 443, distance: 21.2
click at [122, 434] on tspan "MARKS ELECTRICAL" at bounding box center [132, 433] width 87 height 9
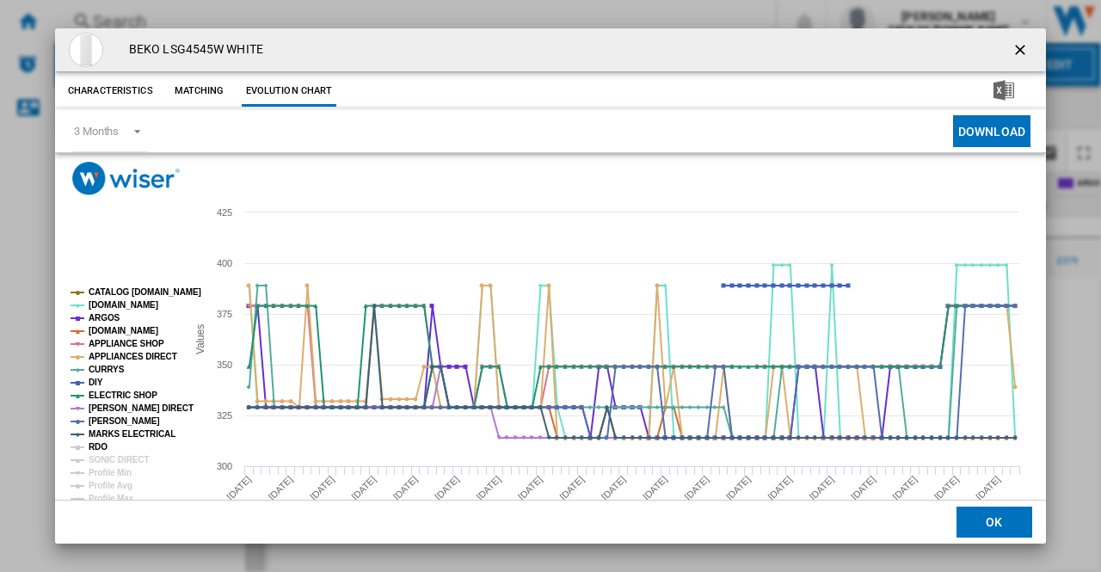
click at [101, 444] on tspan "RDO" at bounding box center [98, 446] width 19 height 9
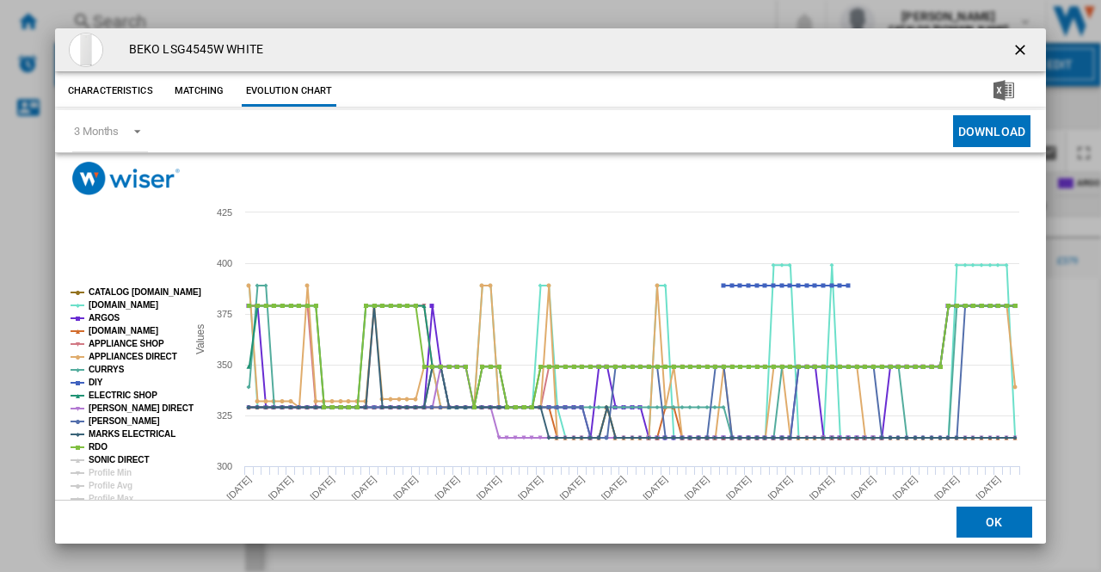
click at [117, 455] on tspan "SONIC DIRECT" at bounding box center [119, 459] width 60 height 9
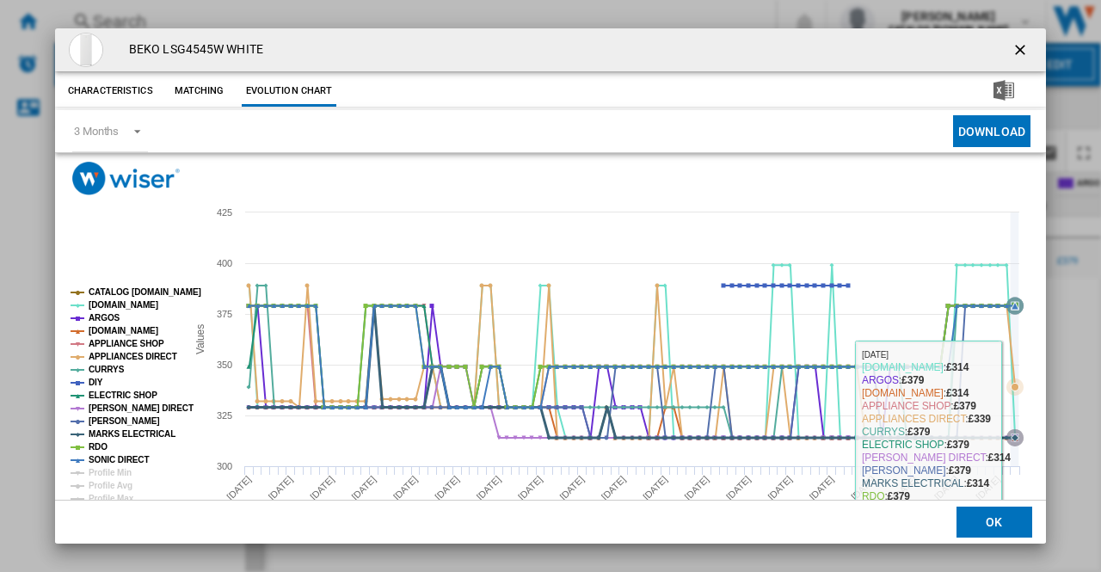
scroll to position [39, 0]
